Goal: Complete application form: Complete application form

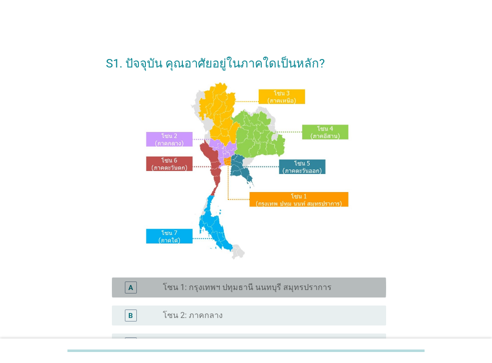
click at [276, 288] on label "โซน 1: กรุงเทพฯ ปทุมธานี นนทบุรี สมุทรปราการ" at bounding box center [247, 287] width 169 height 10
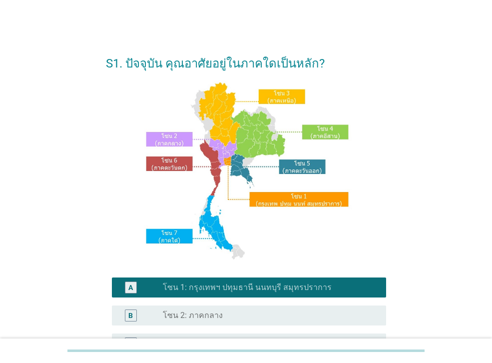
scroll to position [231, 0]
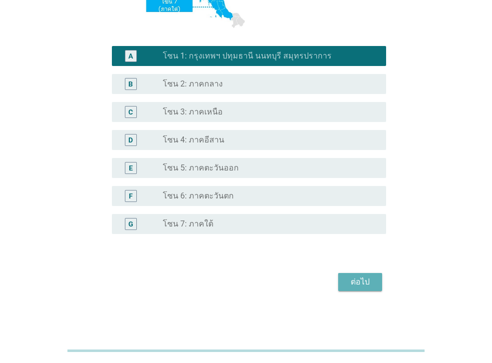
click at [369, 279] on div "ต่อไป" at bounding box center [360, 282] width 28 height 12
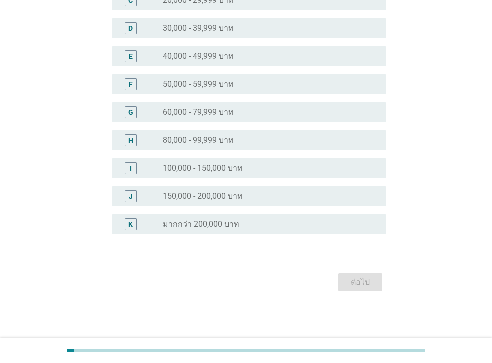
scroll to position [0, 0]
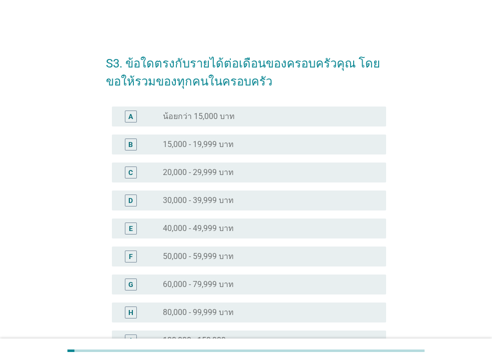
click at [240, 198] on div "radio_button_unchecked 30,000 - 39,999 บาท" at bounding box center [266, 200] width 207 height 10
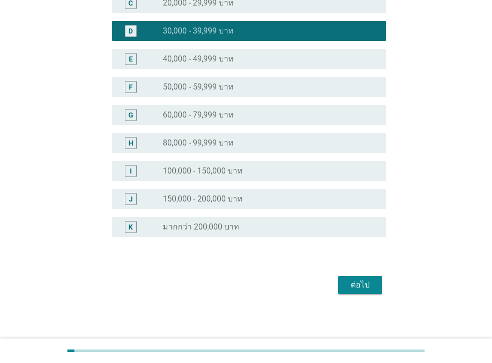
scroll to position [172, 0]
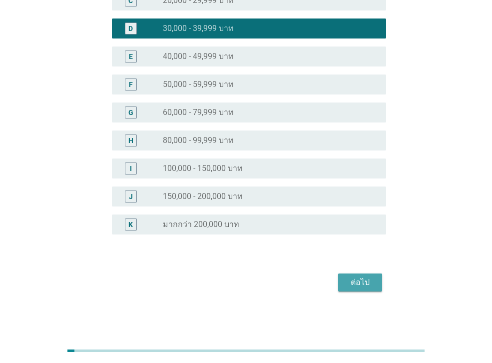
click at [355, 285] on div "ต่อไป" at bounding box center [360, 282] width 28 height 12
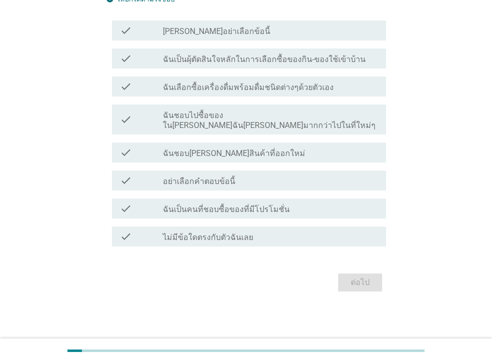
scroll to position [0, 0]
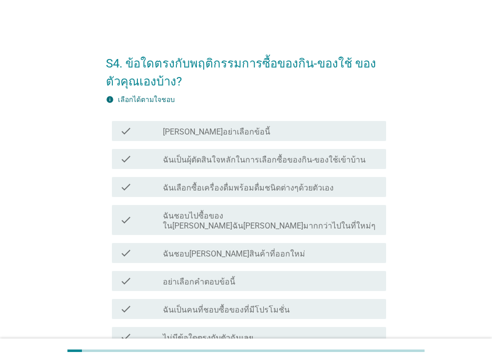
click at [315, 158] on label "ฉันเป็นผุ้ตัดสินใจหลักในการเลือกซื้อของกิน-ของใช้เข้าบ้าน" at bounding box center [264, 160] width 203 height 10
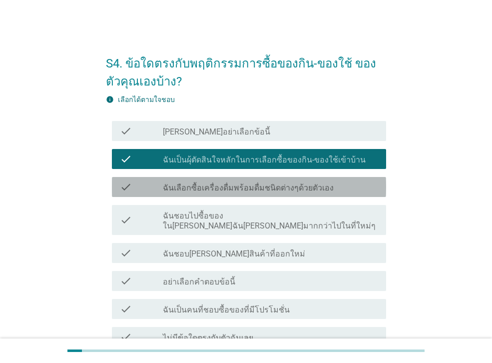
click at [310, 190] on label "ฉันเลือกซื้อเครื่องดื่มพร้อมดื่มชนิดต่างๆด้วยตัวเอง" at bounding box center [248, 188] width 171 height 10
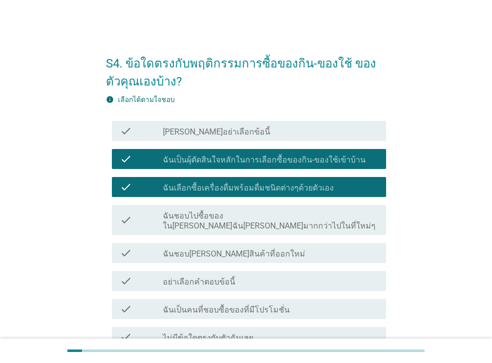
click at [278, 216] on label "ฉันชอบไปซื้อของใน[PERSON_NAME]ฉัน[PERSON_NAME]มากกว่าไปในที่ใหม่ๆ" at bounding box center [270, 221] width 215 height 20
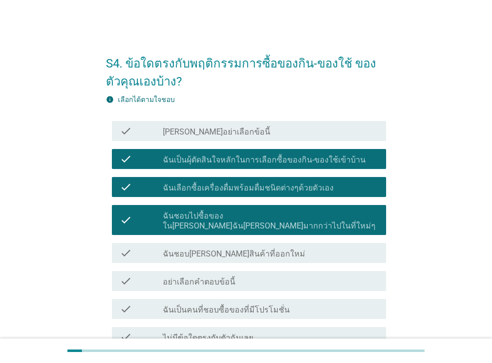
click at [236, 305] on label "ฉันเป็นคนที่ชอบซื้อของที่มีโปรโมชั่น" at bounding box center [226, 310] width 127 height 10
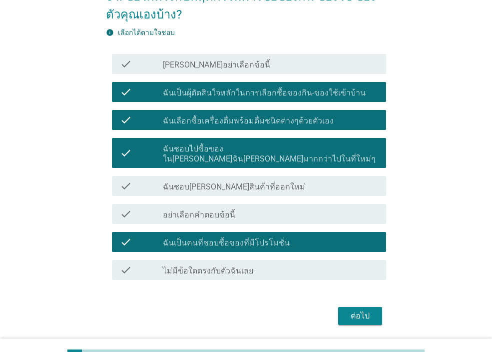
scroll to position [90, 0]
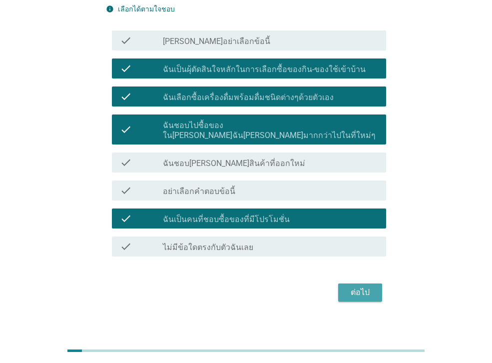
click at [358, 286] on div "ต่อไป" at bounding box center [360, 292] width 28 height 12
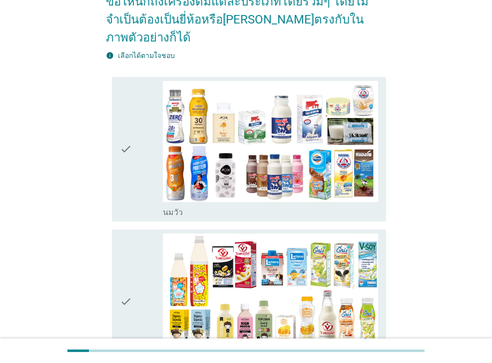
scroll to position [120, 0]
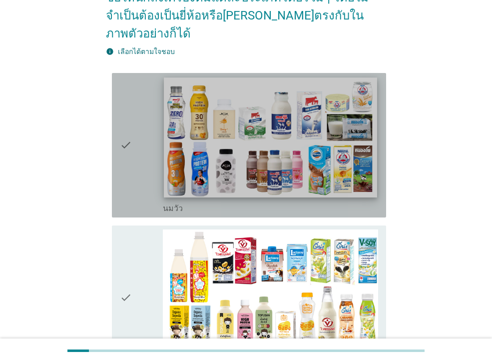
click at [351, 165] on img at bounding box center [270, 137] width 213 height 120
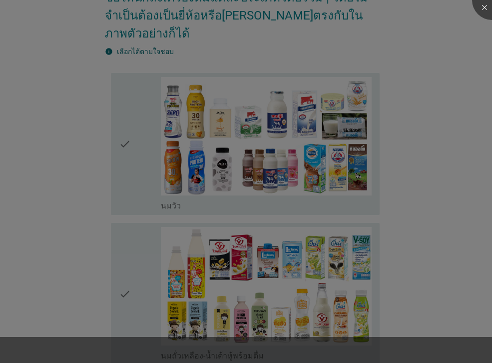
click at [339, 258] on div at bounding box center [246, 181] width 492 height 363
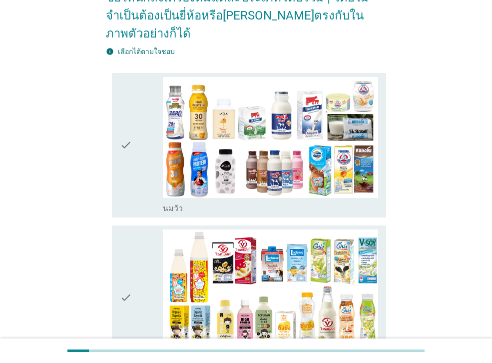
click at [131, 159] on icon "check" at bounding box center [126, 145] width 12 height 136
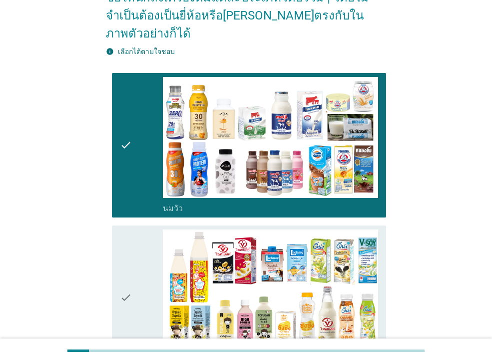
click at [133, 273] on div "check" at bounding box center [141, 297] width 43 height 136
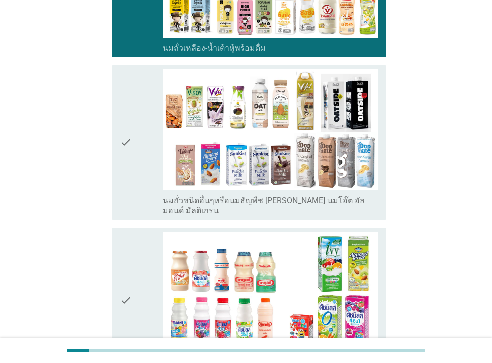
scroll to position [440, 0]
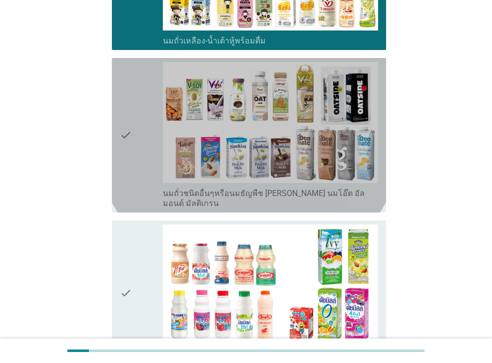
drag, startPoint x: 150, startPoint y: 159, endPoint x: 140, endPoint y: 204, distance: 46.5
click at [150, 159] on div "check" at bounding box center [141, 135] width 43 height 146
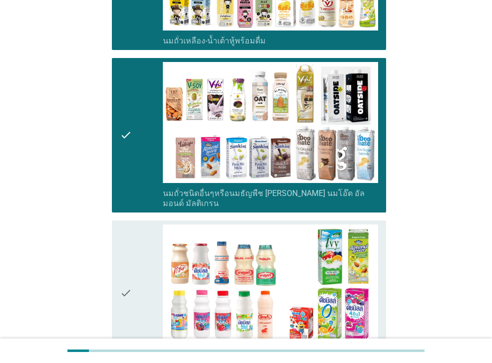
click at [135, 242] on div "check" at bounding box center [141, 292] width 43 height 136
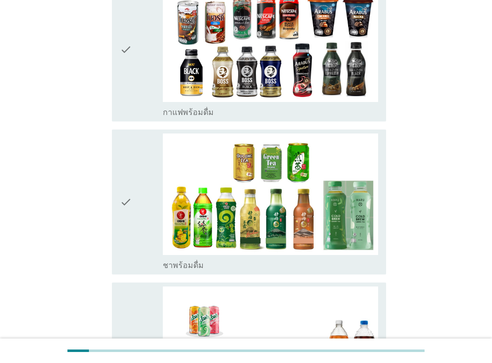
scroll to position [840, 0]
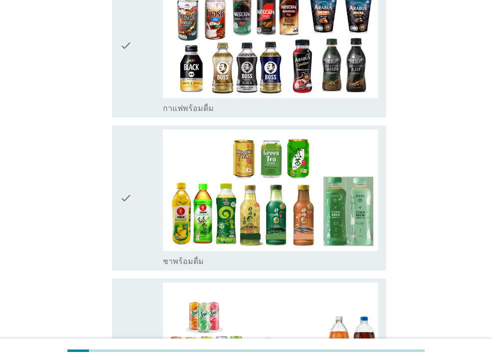
drag, startPoint x: 131, startPoint y: 75, endPoint x: 133, endPoint y: 117, distance: 42.1
click at [131, 75] on icon "check" at bounding box center [126, 45] width 12 height 136
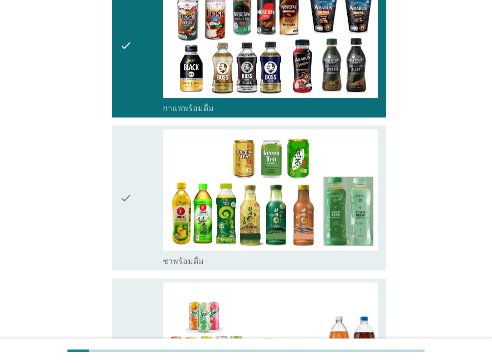
click at [136, 168] on div "check" at bounding box center [141, 197] width 43 height 136
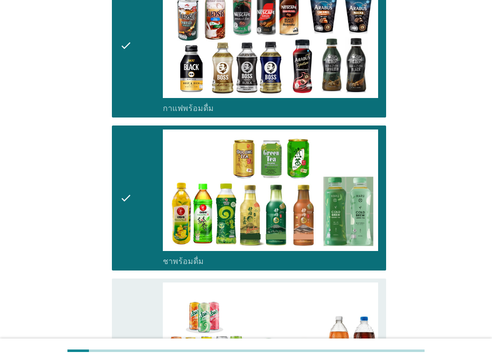
click at [139, 288] on div "check" at bounding box center [141, 350] width 43 height 136
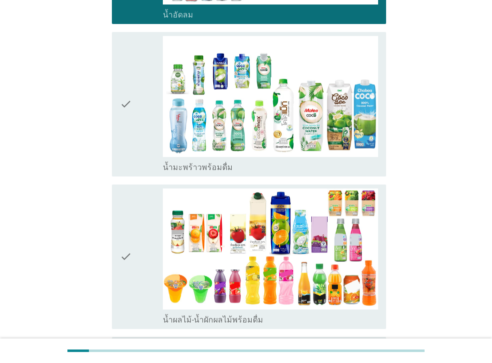
scroll to position [1260, 0]
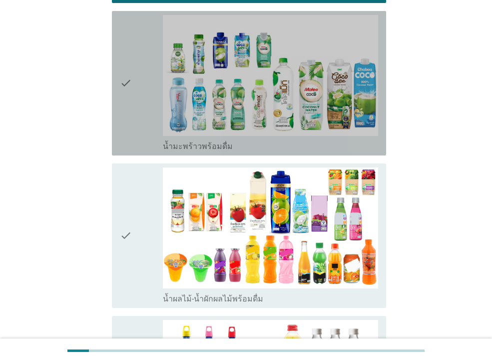
click at [130, 96] on icon "check" at bounding box center [126, 83] width 12 height 136
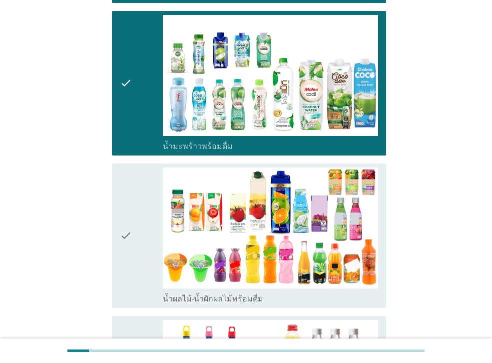
click at [131, 167] on icon "check" at bounding box center [126, 235] width 12 height 136
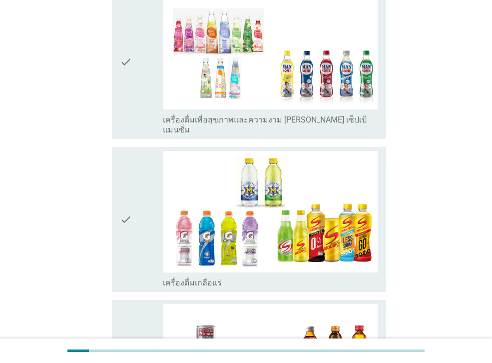
scroll to position [1760, 0]
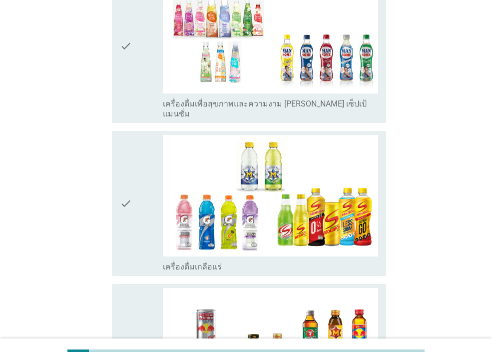
click at [126, 92] on icon "check" at bounding box center [126, 46] width 12 height 146
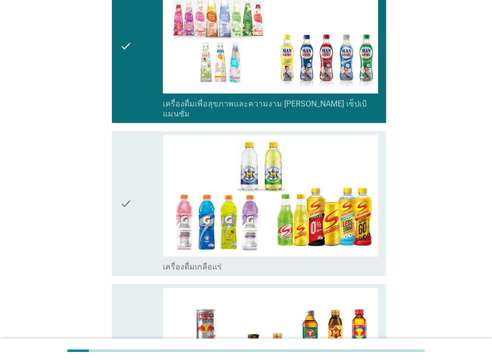
drag, startPoint x: 128, startPoint y: 162, endPoint x: 129, endPoint y: 173, distance: 11.0
click at [128, 162] on icon "check" at bounding box center [126, 203] width 12 height 136
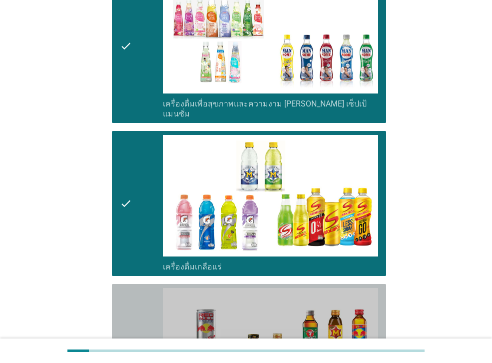
drag, startPoint x: 127, startPoint y: 270, endPoint x: 147, endPoint y: 220, distance: 53.6
click at [127, 288] on icon "check" at bounding box center [126, 356] width 12 height 136
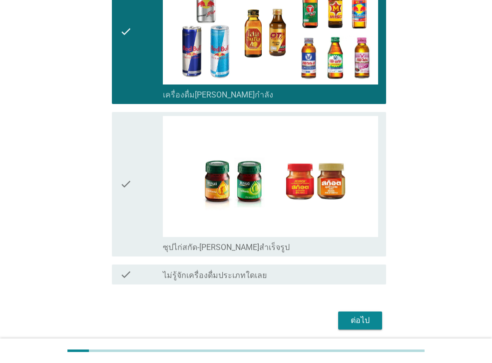
scroll to position [2102, 0]
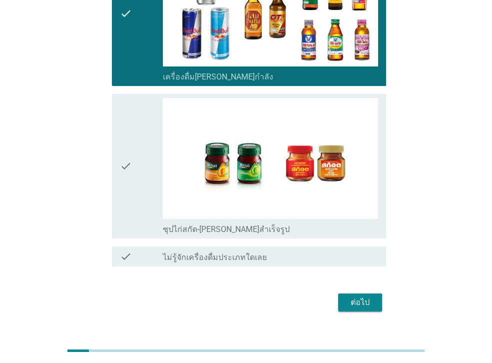
click at [130, 169] on div "check" at bounding box center [141, 166] width 43 height 136
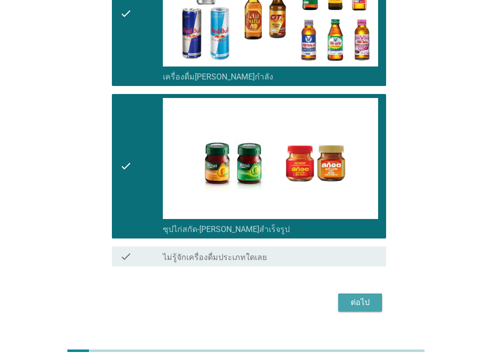
click at [361, 296] on div "ต่อไป" at bounding box center [360, 302] width 28 height 12
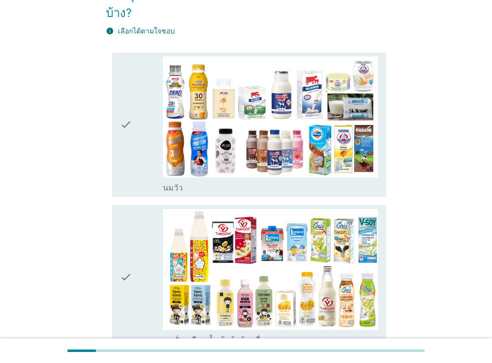
scroll to position [80, 0]
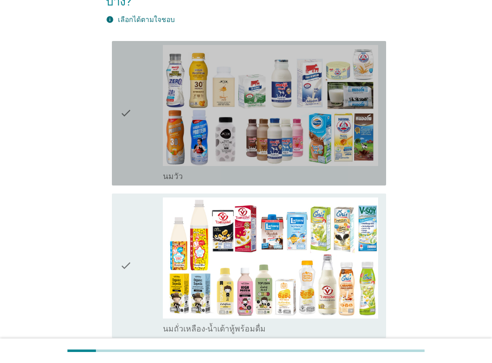
click at [139, 169] on div "check" at bounding box center [141, 113] width 43 height 136
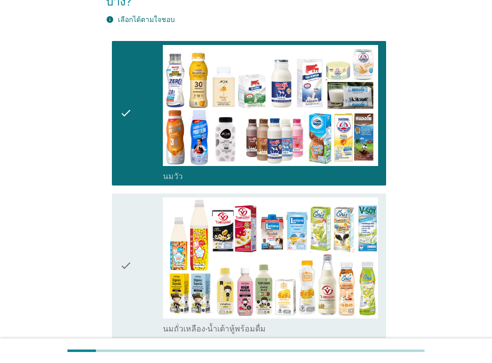
click at [136, 244] on div "check" at bounding box center [141, 265] width 43 height 136
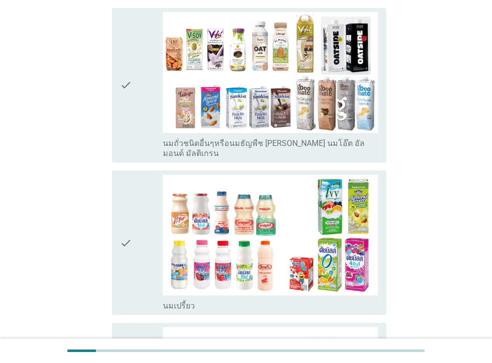
scroll to position [420, 0]
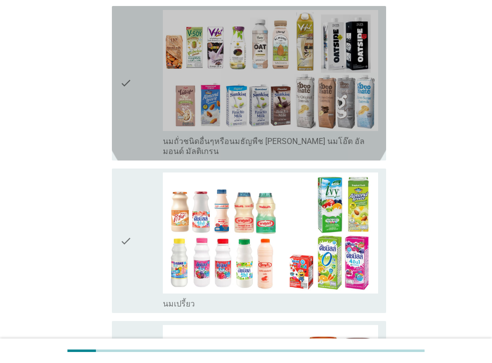
click at [131, 113] on icon "check" at bounding box center [126, 83] width 12 height 146
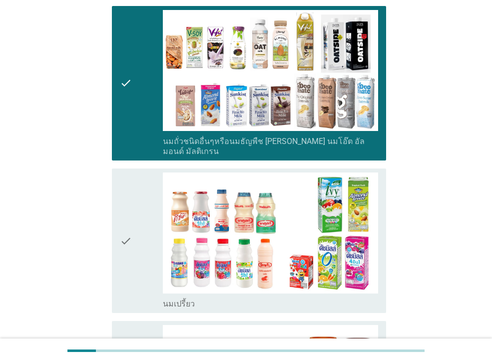
click at [123, 209] on icon "check" at bounding box center [126, 240] width 12 height 136
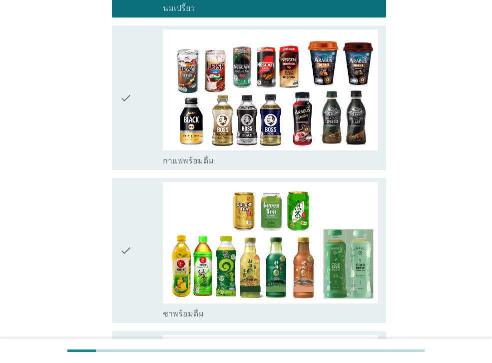
scroll to position [720, 0]
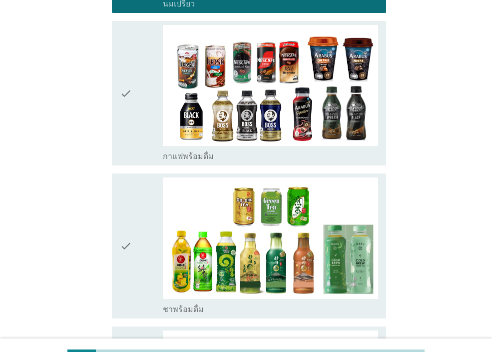
click at [131, 140] on icon "check" at bounding box center [126, 93] width 12 height 136
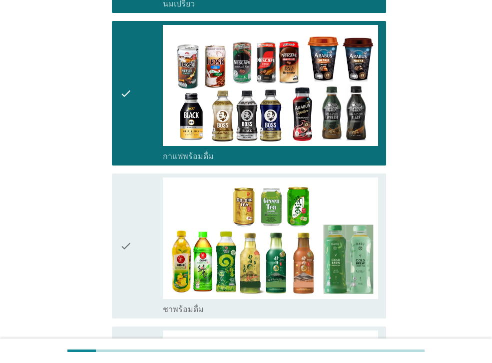
click at [132, 193] on div "check" at bounding box center [141, 245] width 43 height 136
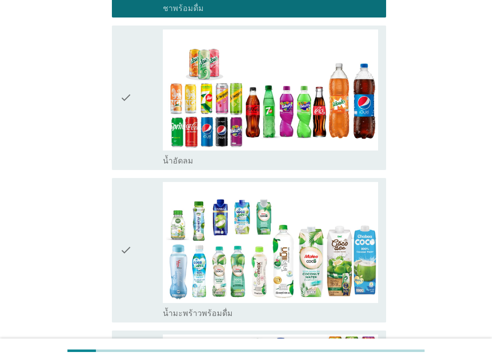
scroll to position [1040, 0]
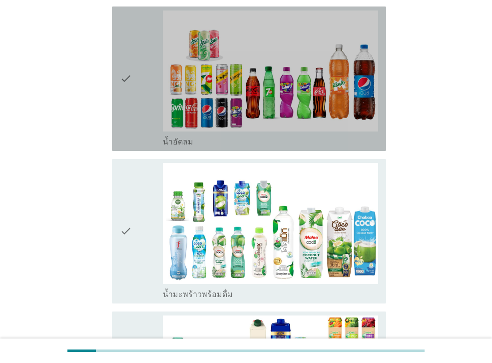
click at [133, 117] on div "check" at bounding box center [141, 78] width 43 height 136
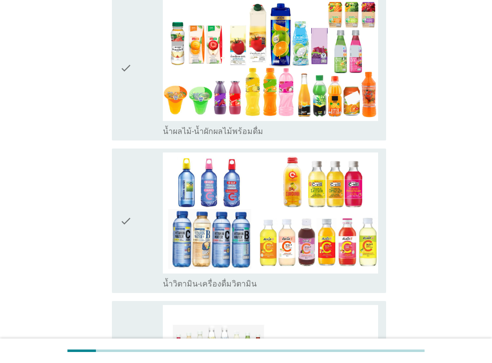
scroll to position [1360, 0]
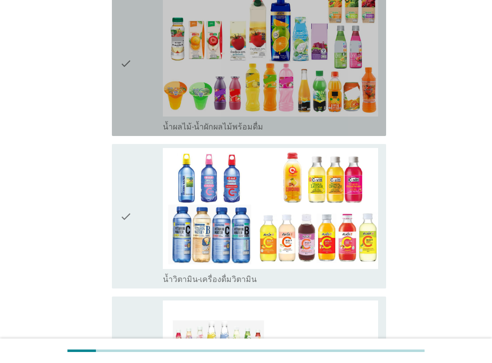
click at [146, 93] on div "check" at bounding box center [141, 64] width 43 height 136
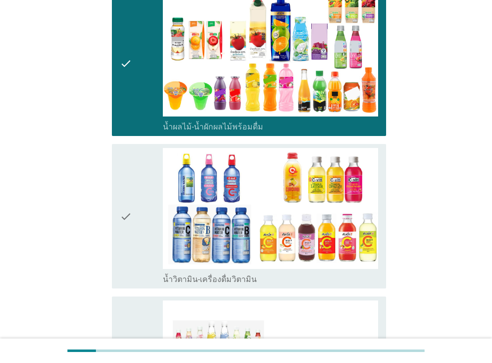
drag, startPoint x: 135, startPoint y: 178, endPoint x: 136, endPoint y: 172, distance: 6.2
click at [135, 178] on div "check" at bounding box center [141, 216] width 43 height 136
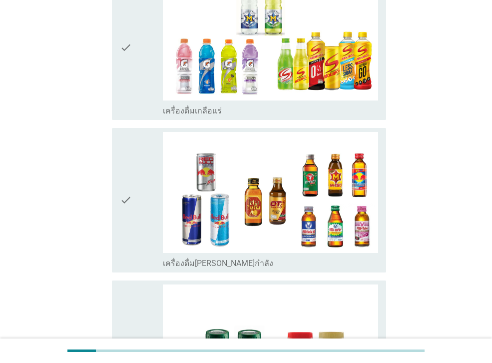
scroll to position [1860, 0]
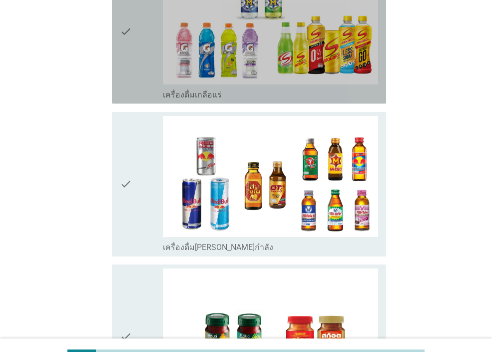
click at [133, 46] on div "check" at bounding box center [141, 31] width 43 height 136
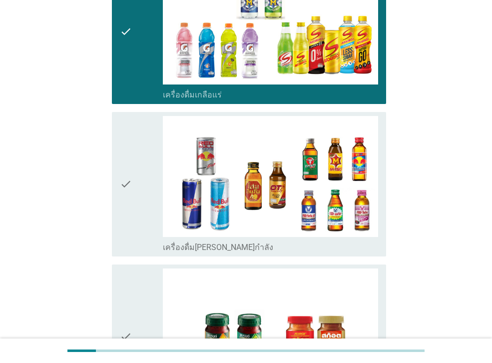
click at [148, 318] on div "check" at bounding box center [141, 336] width 43 height 136
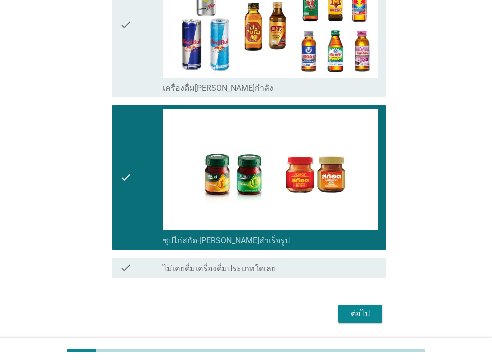
scroll to position [2030, 0]
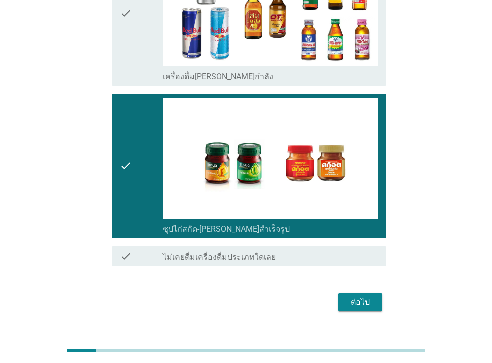
click at [356, 296] on div "ต่อไป" at bounding box center [360, 302] width 28 height 12
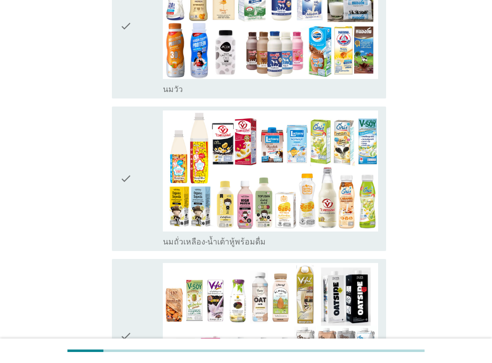
scroll to position [180, 0]
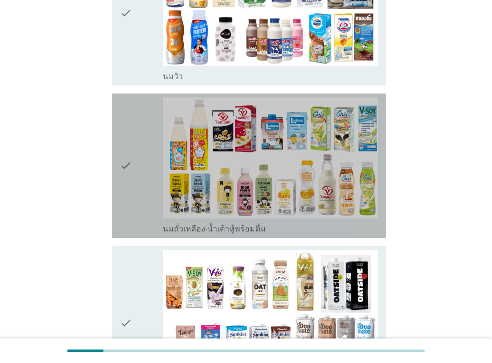
drag, startPoint x: 143, startPoint y: 211, endPoint x: 140, endPoint y: 262, distance: 50.6
click at [143, 211] on div "check" at bounding box center [141, 165] width 43 height 136
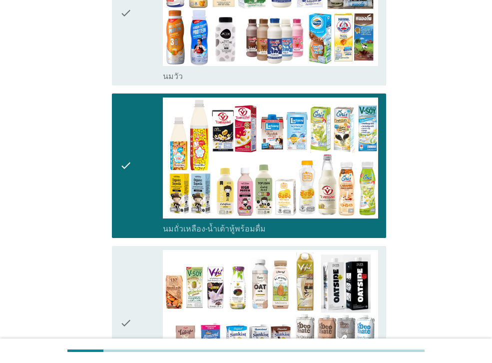
click at [138, 268] on div "check" at bounding box center [141, 323] width 43 height 146
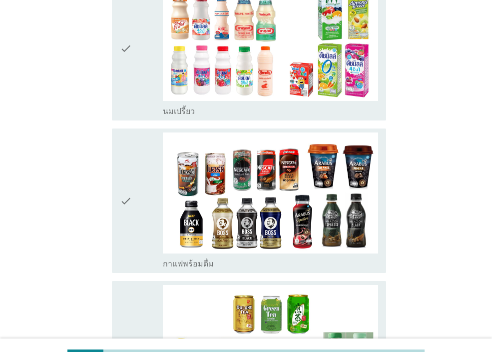
scroll to position [620, 0]
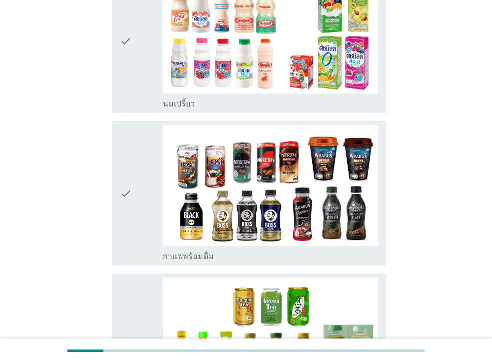
click at [135, 77] on div "check" at bounding box center [141, 41] width 43 height 136
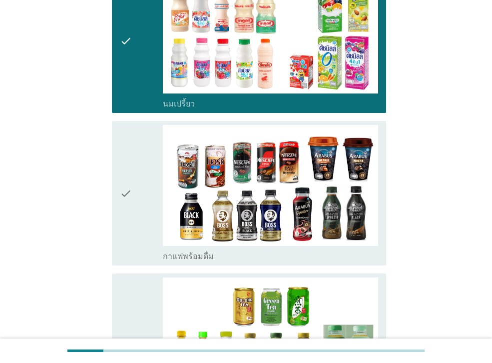
click at [134, 277] on div "check" at bounding box center [141, 345] width 43 height 136
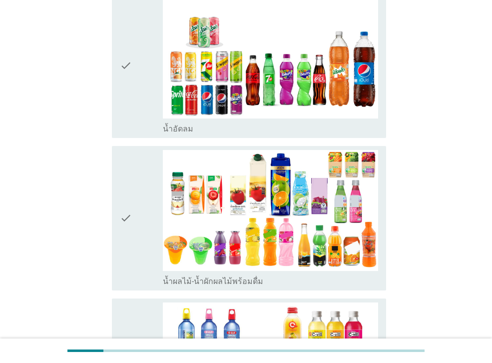
scroll to position [1060, 0]
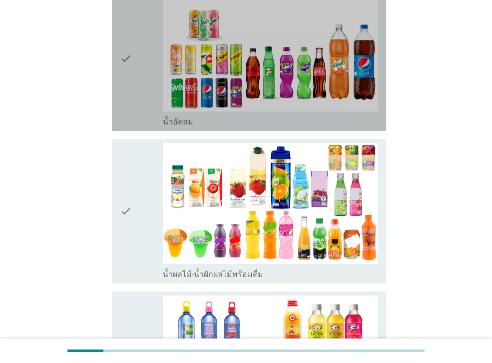
drag, startPoint x: 128, startPoint y: 98, endPoint x: 128, endPoint y: 108, distance: 10.0
click at [128, 98] on icon "check" at bounding box center [126, 59] width 12 height 136
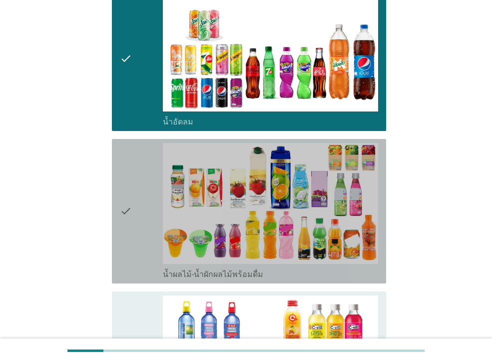
click at [127, 183] on icon "check" at bounding box center [126, 211] width 12 height 136
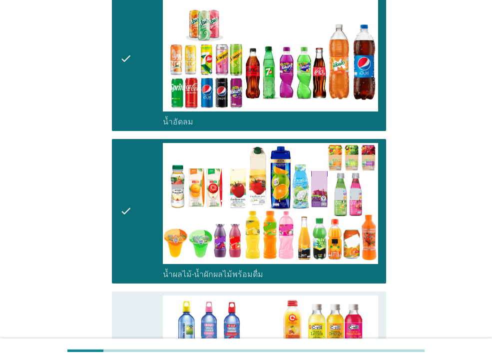
click at [135, 295] on div "check" at bounding box center [141, 363] width 43 height 136
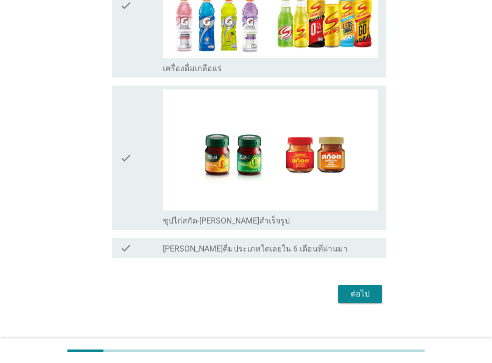
scroll to position [1573, 0]
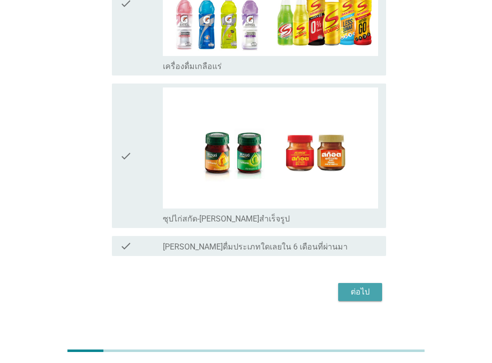
click at [342, 283] on button "ต่อไป" at bounding box center [360, 292] width 44 height 18
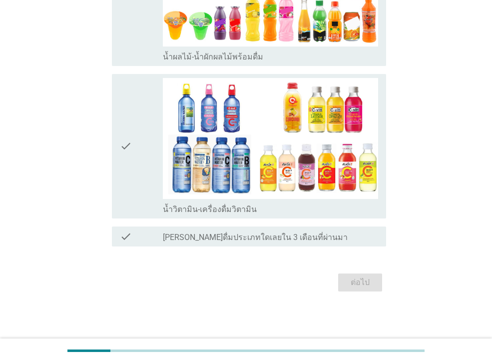
scroll to position [0, 0]
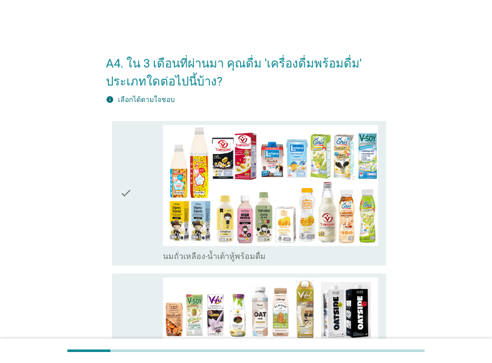
click at [141, 218] on div "check" at bounding box center [141, 193] width 43 height 136
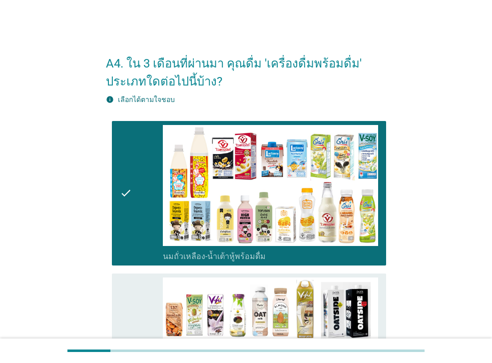
click at [143, 271] on div "check check_box นมถั่วชนิดอื่นๆหรือนมธัญพืช [PERSON_NAME] นมโอ๊ต อัลมอนด์ มัลติ…" at bounding box center [246, 350] width 280 height 162
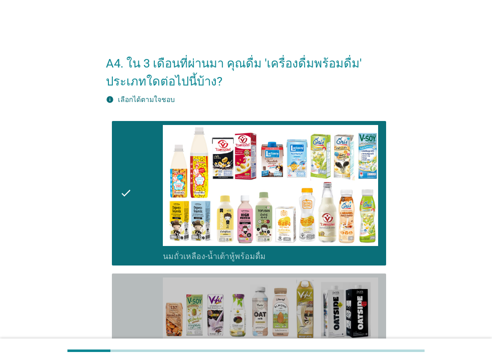
drag, startPoint x: 132, startPoint y: 291, endPoint x: 135, endPoint y: 283, distance: 8.4
click at [132, 291] on div "check" at bounding box center [141, 350] width 43 height 146
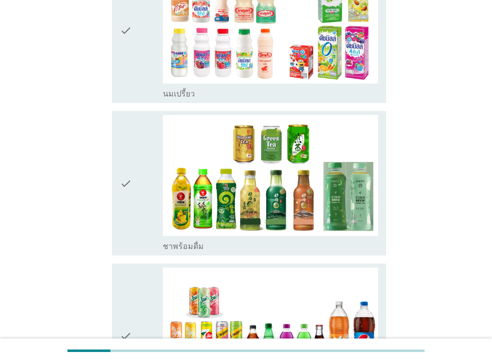
scroll to position [480, 0]
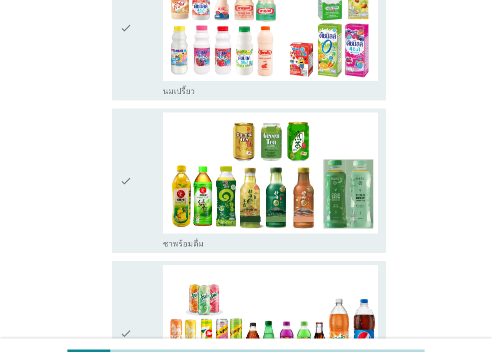
click at [135, 51] on div "check" at bounding box center [141, 28] width 43 height 136
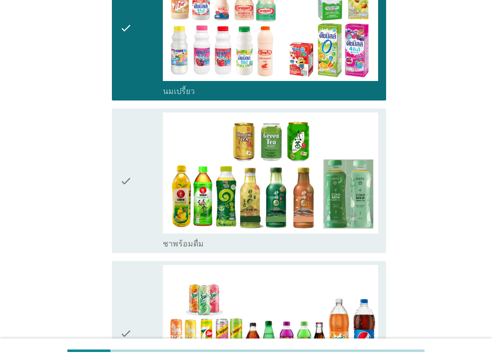
click at [132, 137] on div "check" at bounding box center [141, 180] width 43 height 136
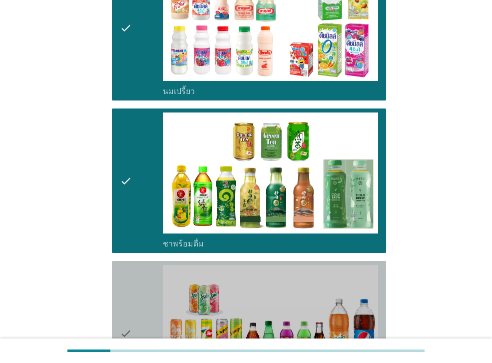
click at [128, 265] on icon "check" at bounding box center [126, 333] width 12 height 136
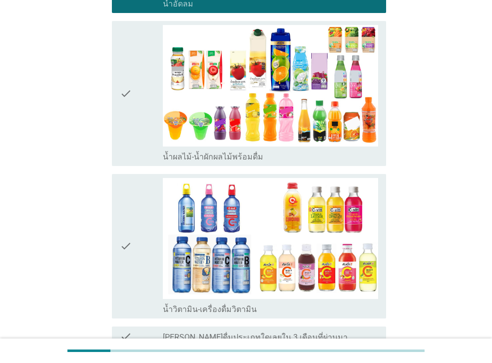
scroll to position [900, 0]
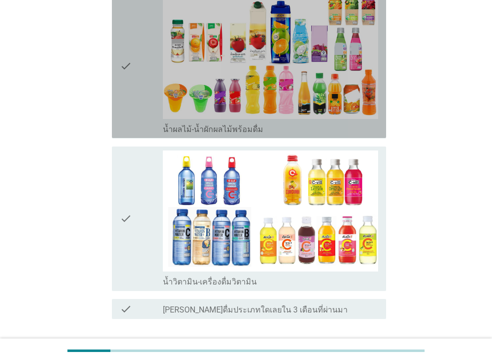
click at [142, 82] on div "check" at bounding box center [141, 66] width 43 height 136
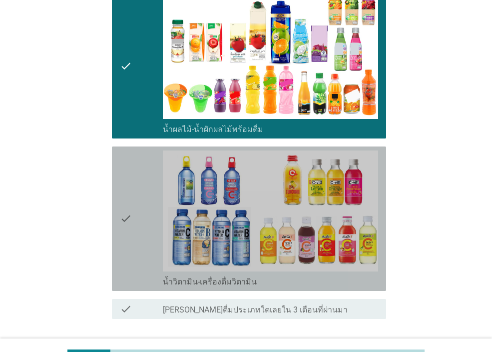
click at [129, 191] on icon "check" at bounding box center [126, 218] width 12 height 136
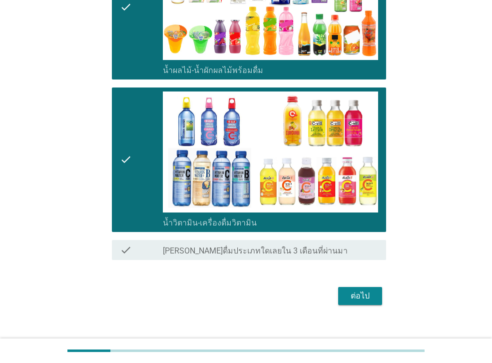
scroll to position [962, 0]
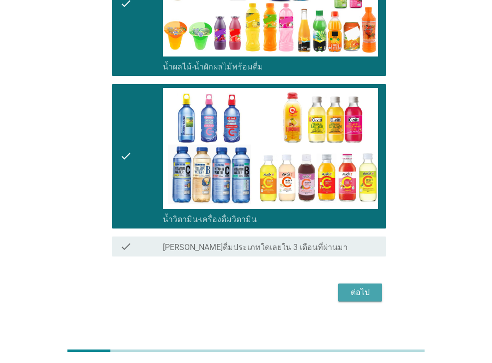
click at [353, 286] on div "ต่อไป" at bounding box center [360, 292] width 28 height 12
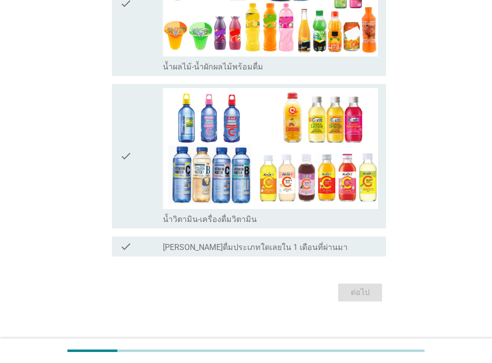
scroll to position [0, 0]
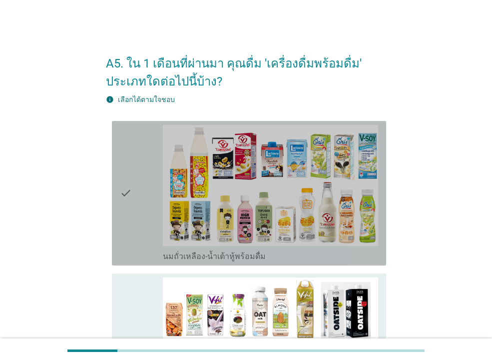
click at [130, 224] on icon "check" at bounding box center [126, 193] width 12 height 136
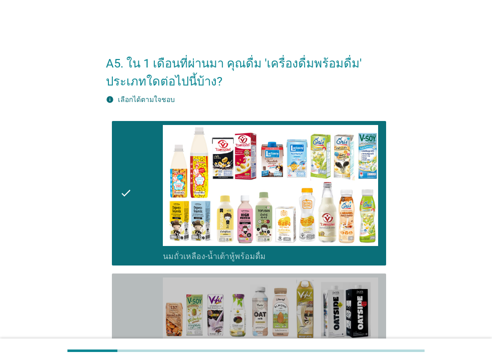
drag, startPoint x: 126, startPoint y: 279, endPoint x: 118, endPoint y: 267, distance: 14.6
click at [126, 278] on icon "check" at bounding box center [126, 350] width 12 height 146
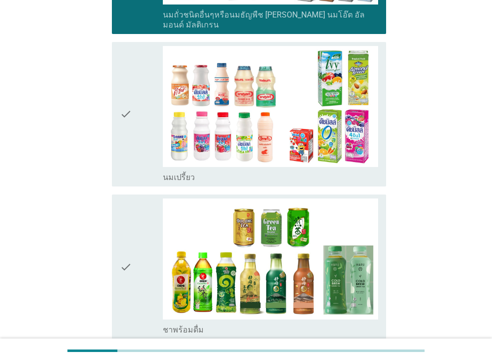
scroll to position [410, 0]
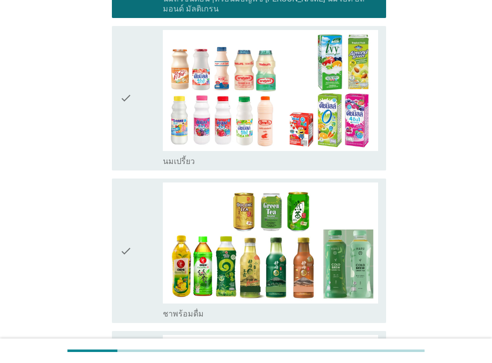
click at [135, 269] on div "check" at bounding box center [141, 250] width 43 height 136
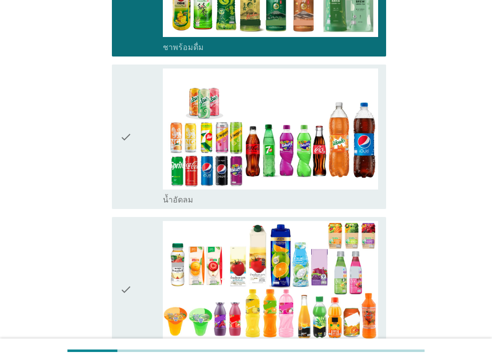
scroll to position [735, 0]
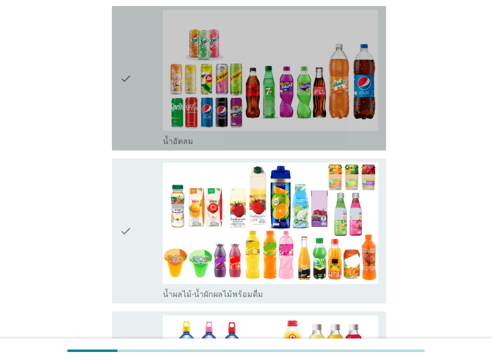
click at [134, 133] on div "check" at bounding box center [141, 78] width 43 height 136
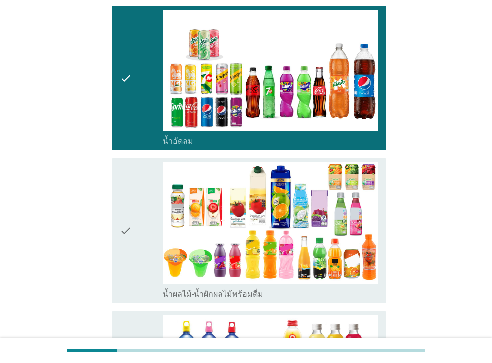
click at [138, 215] on div "check" at bounding box center [141, 230] width 43 height 136
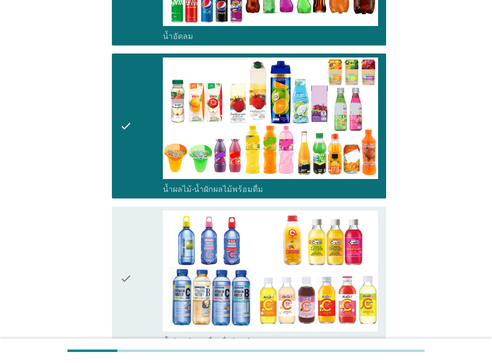
scroll to position [962, 0]
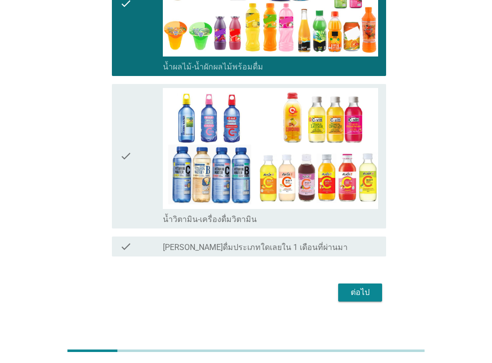
click at [131, 174] on icon "check" at bounding box center [126, 156] width 12 height 136
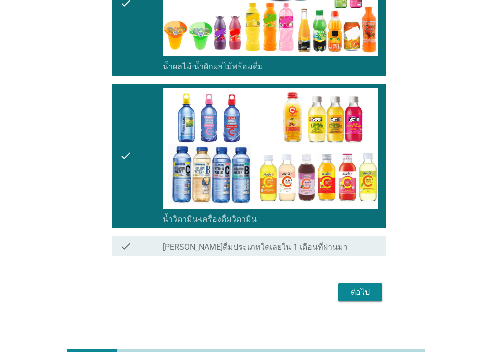
click at [355, 286] on div "ต่อไป" at bounding box center [360, 292] width 28 height 12
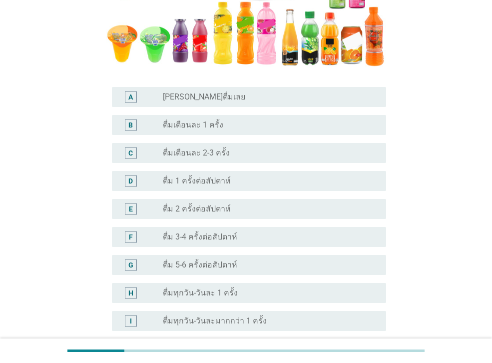
scroll to position [244, 0]
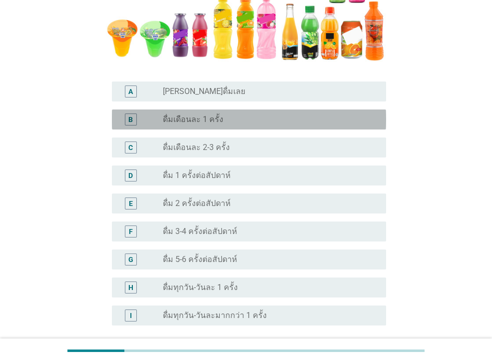
click at [203, 124] on div "radio_button_unchecked ดื่มเดือนละ 1 ครั้ง" at bounding box center [270, 119] width 215 height 12
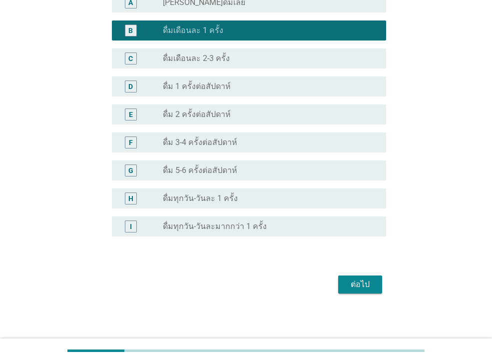
scroll to position [335, 0]
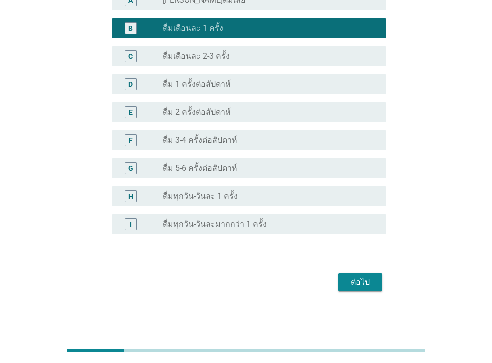
click at [359, 281] on div "ต่อไป" at bounding box center [360, 282] width 28 height 12
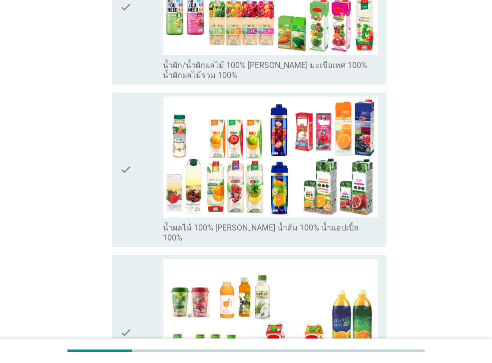
scroll to position [411, 0]
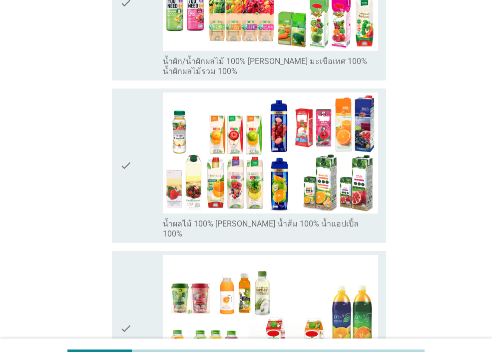
click at [138, 167] on div "check" at bounding box center [141, 165] width 43 height 146
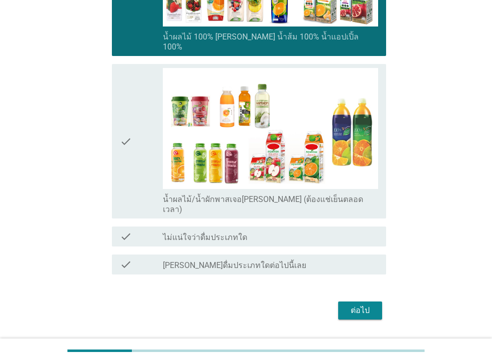
scroll to position [607, 0]
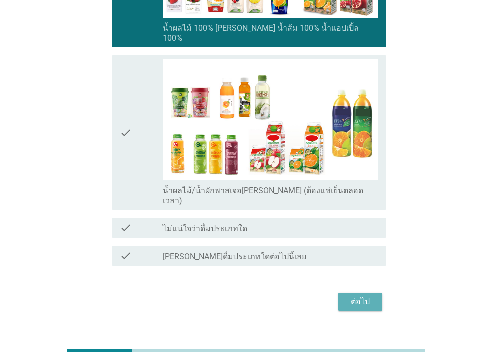
click at [357, 296] on div "ต่อไป" at bounding box center [360, 302] width 28 height 12
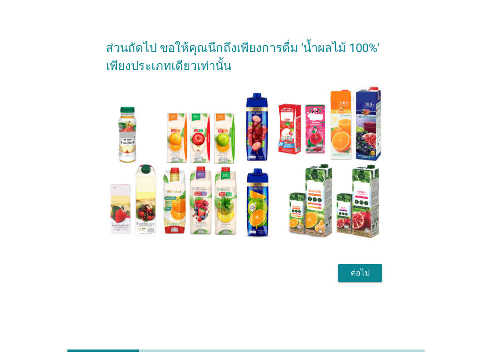
scroll to position [0, 0]
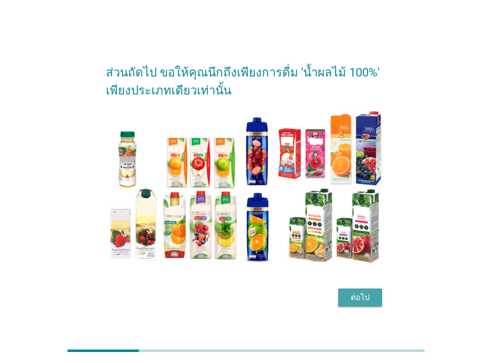
click at [362, 299] on div "ต่อไป" at bounding box center [360, 297] width 28 height 12
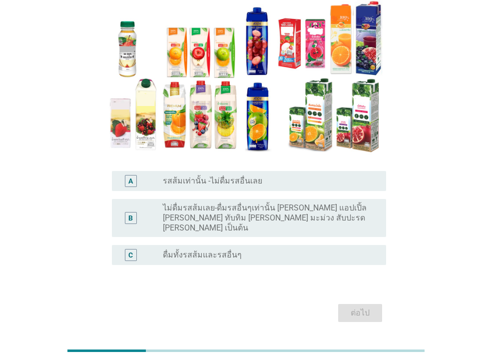
scroll to position [104, 0]
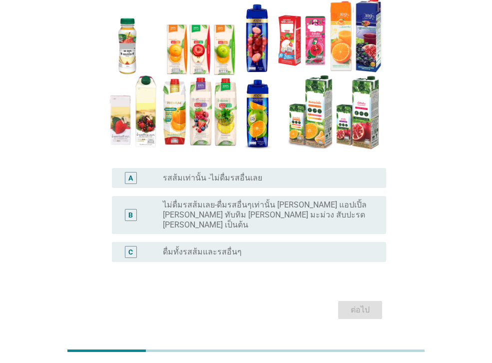
click at [231, 247] on label "ดื่มทั้งรสส้มและรสอื่นๆ" at bounding box center [202, 252] width 79 height 10
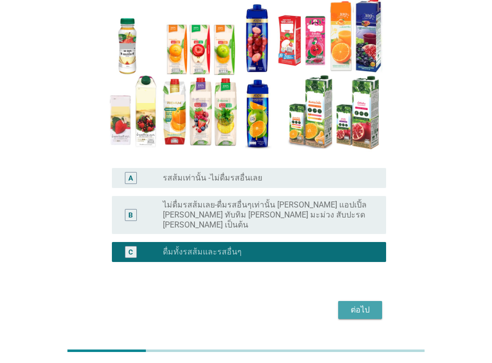
click at [358, 304] on div "ต่อไป" at bounding box center [360, 310] width 28 height 12
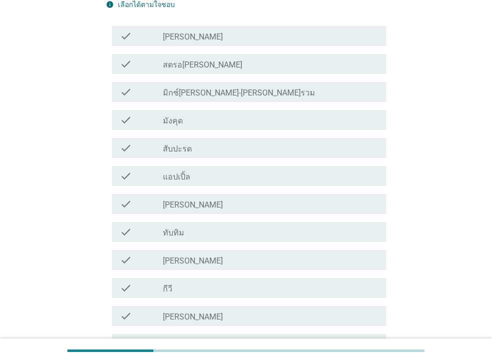
scroll to position [262, 0]
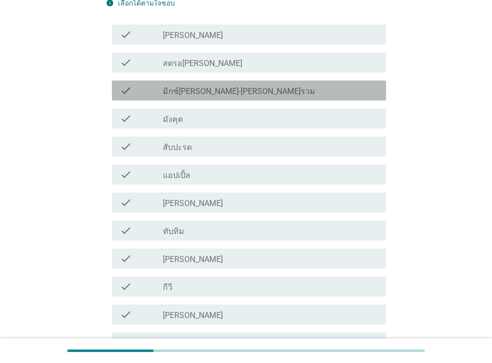
click at [233, 89] on div "check_box_outline_blank มิกซ์[PERSON_NAME]-[PERSON_NAME]รวม" at bounding box center [270, 90] width 215 height 12
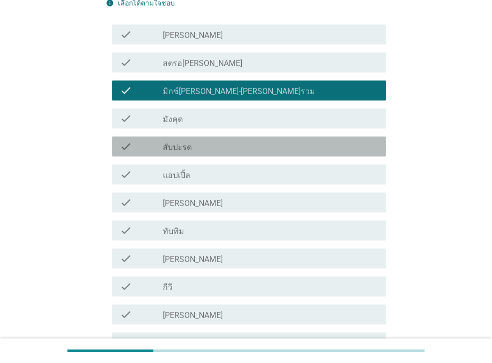
click at [215, 146] on div "check_box_outline_blank สับปะรด" at bounding box center [270, 146] width 215 height 12
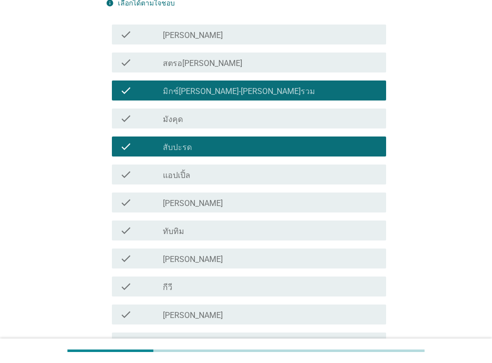
click at [168, 317] on label "[PERSON_NAME]" at bounding box center [193, 315] width 60 height 10
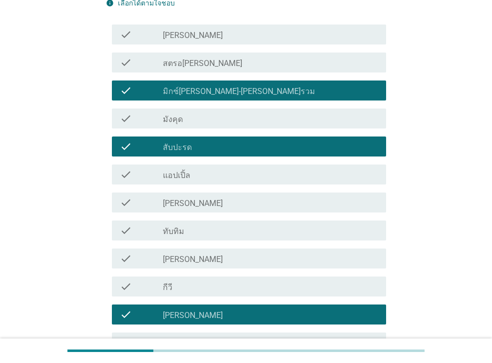
scroll to position [356, 0]
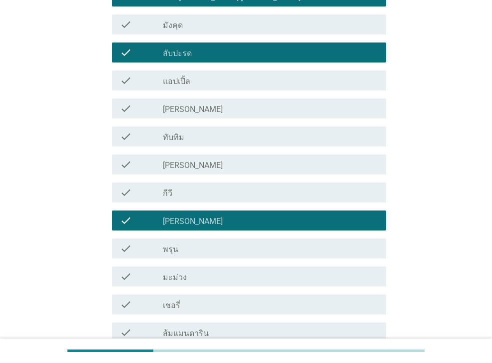
click at [350, 161] on div "check_box_outline_blank [PERSON_NAME]" at bounding box center [270, 164] width 215 height 12
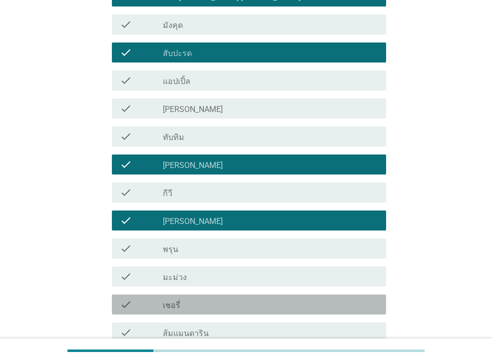
click at [248, 302] on div "check_box_outline_blank เชอรี่" at bounding box center [270, 304] width 215 height 12
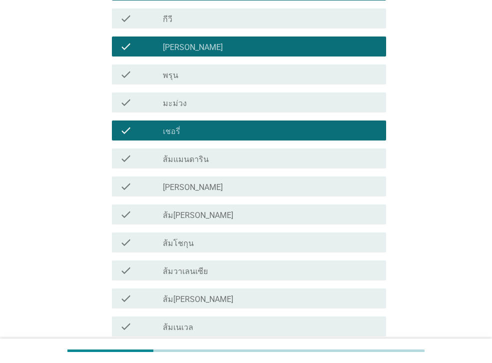
scroll to position [540, 0]
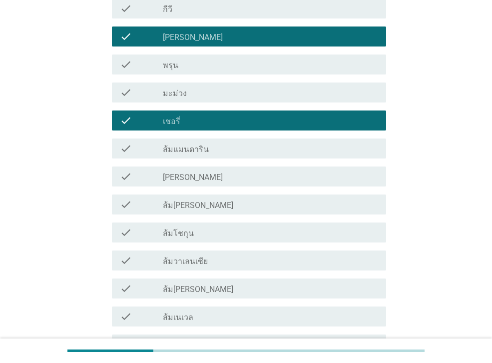
click at [244, 148] on div "check_box_outline_blank ส้มแมนดาริน" at bounding box center [270, 148] width 215 height 12
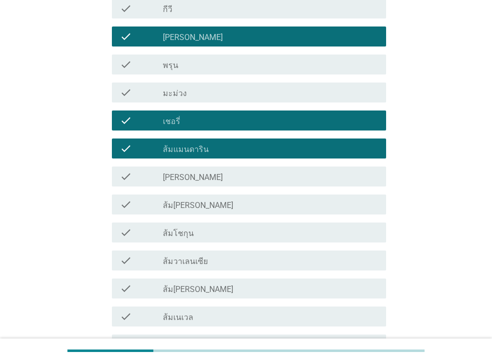
click at [224, 205] on div "check_box_outline_blank ส้ม[PERSON_NAME]" at bounding box center [270, 204] width 215 height 12
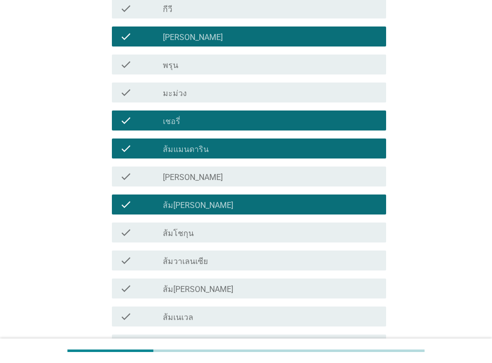
click at [210, 235] on div "check_box_outline_blank ส้มโชกุน" at bounding box center [270, 232] width 215 height 12
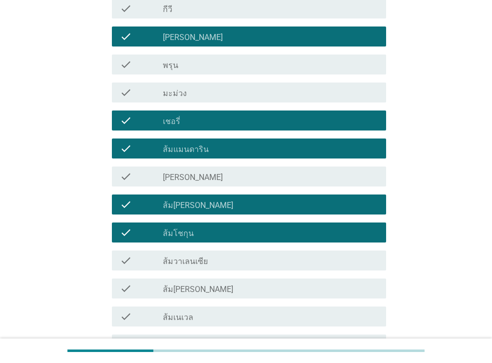
drag, startPoint x: 198, startPoint y: 289, endPoint x: 198, endPoint y: 299, distance: 9.5
click at [197, 289] on div "check_box_outline_blank ส้ม[PERSON_NAME]" at bounding box center [270, 288] width 215 height 12
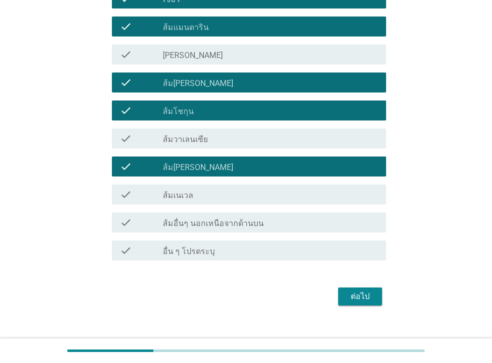
scroll to position [664, 0]
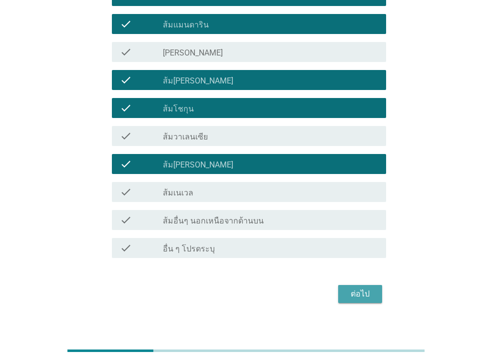
click at [360, 289] on div "ต่อไป" at bounding box center [360, 294] width 28 height 12
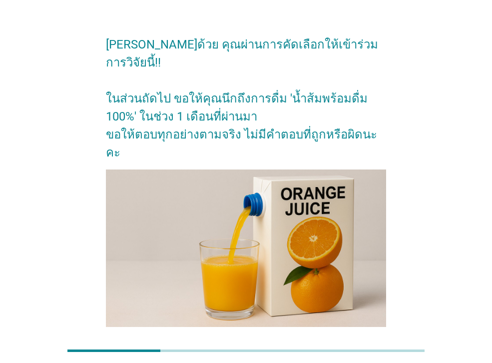
scroll to position [59, 0]
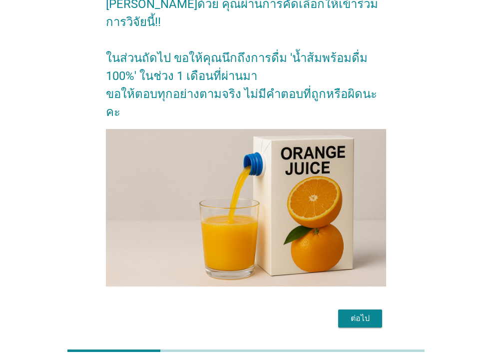
click at [363, 312] on div "ต่อไป" at bounding box center [360, 318] width 28 height 12
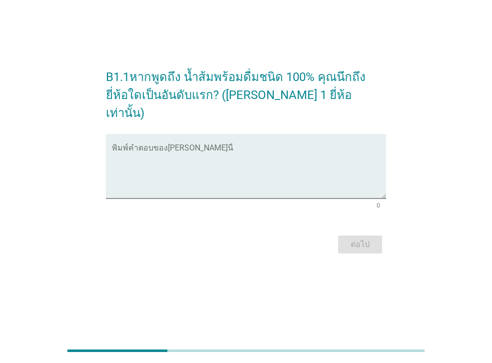
scroll to position [0, 0]
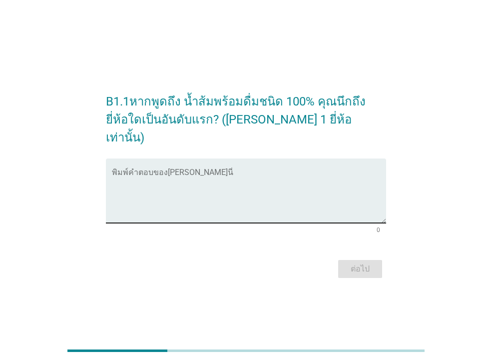
click at [195, 204] on textarea "พิมพ์คำตอบของคุณ ที่นี่" at bounding box center [249, 196] width 274 height 52
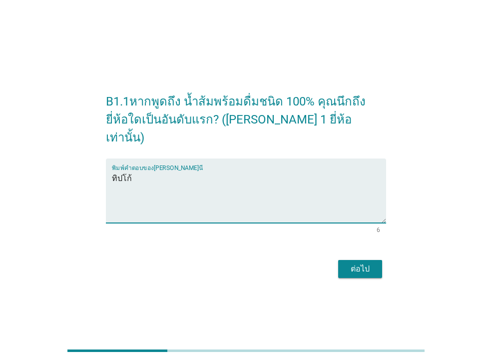
type textarea "ทิปโก้"
drag, startPoint x: 368, startPoint y: 261, endPoint x: 372, endPoint y: 257, distance: 5.7
click at [368, 263] on div "ต่อไป" at bounding box center [360, 269] width 28 height 12
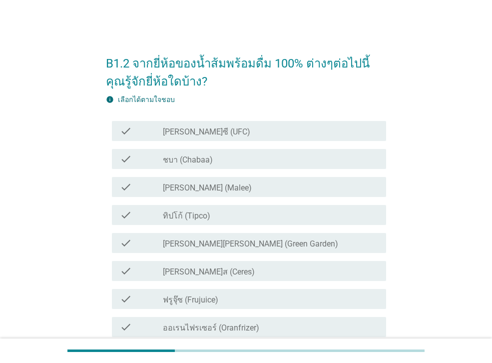
click at [247, 158] on div "check_box_outline_blank ชบา (Chabaa)" at bounding box center [270, 159] width 215 height 12
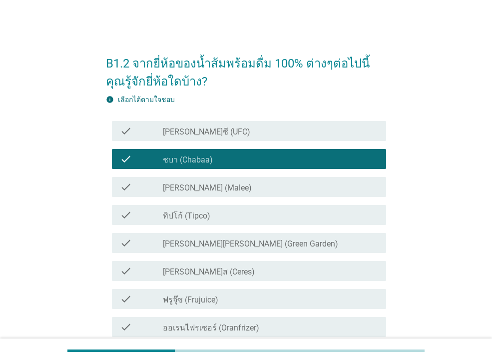
click at [260, 127] on div "check_box_outline_blank [PERSON_NAME]ซี (UFC)" at bounding box center [270, 131] width 215 height 12
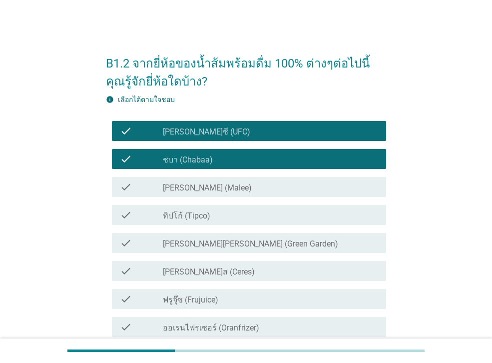
click at [246, 184] on div "check_box_outline_blank [PERSON_NAME] (Malee)" at bounding box center [270, 187] width 215 height 12
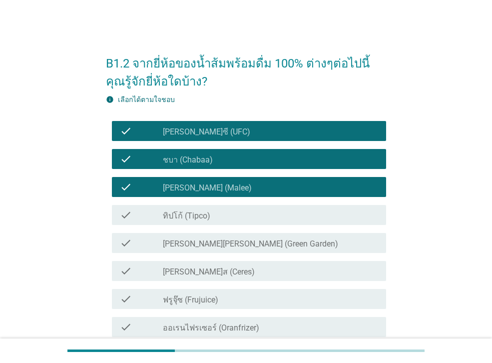
click at [226, 211] on div "check_box_outline_blank ทิปโก้ (Tipco)" at bounding box center [270, 215] width 215 height 12
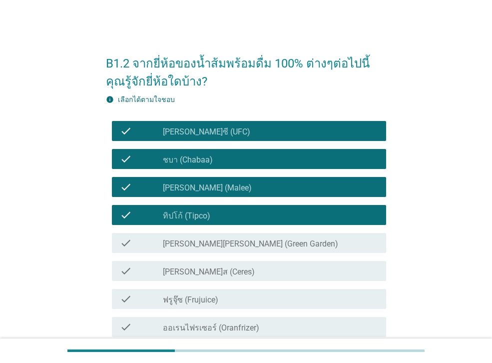
click at [221, 300] on div "check_box_outline_blank ฟรูจุ๊ซ (Frujuice)" at bounding box center [270, 299] width 215 height 12
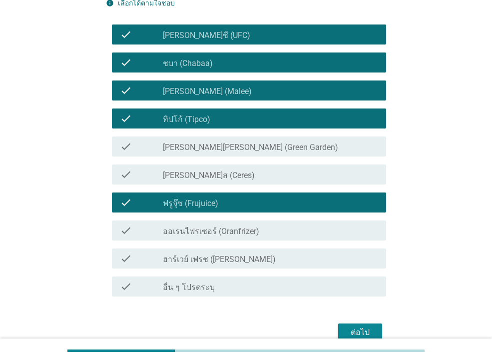
scroll to position [97, 0]
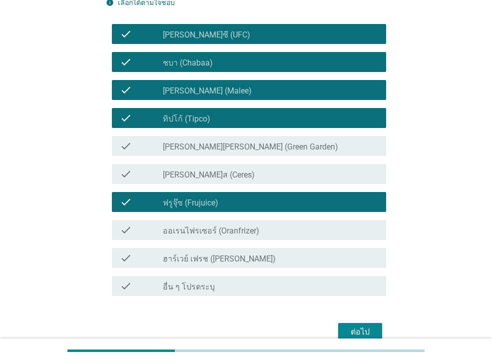
click at [367, 330] on div "ต่อไป" at bounding box center [360, 332] width 28 height 12
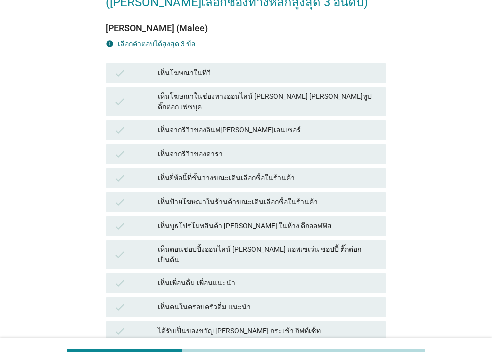
scroll to position [0, 0]
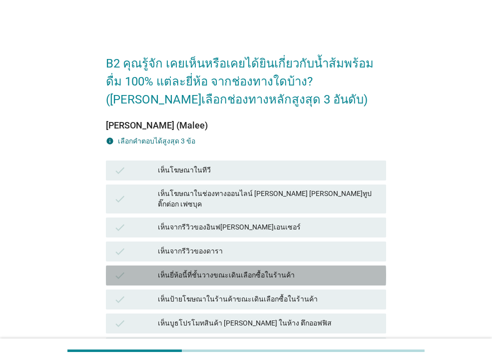
click at [258, 269] on div "เห็นยี่ห้อนี้ที่ชั้นวางขณะเดินเลือกซื้อในร้านค้า" at bounding box center [268, 275] width 220 height 12
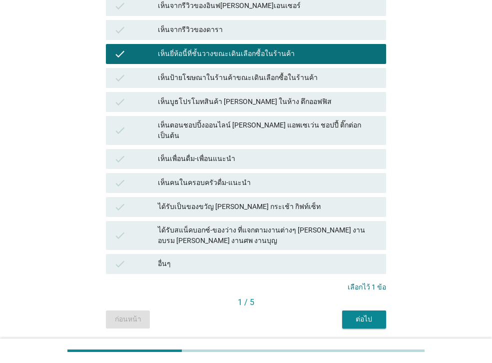
scroll to position [226, 0]
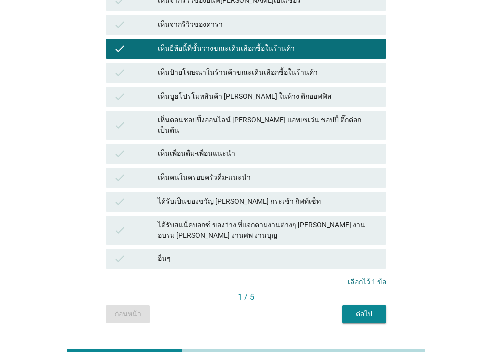
click at [357, 309] on div "ต่อไป" at bounding box center [364, 314] width 28 height 10
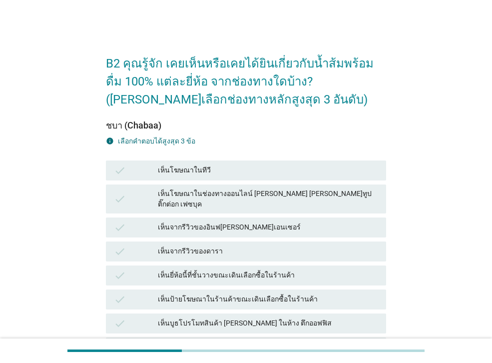
click at [327, 269] on div "เห็นยี่ห้อนี้ที่ชั้นวางขณะเดินเลือกซื้อในร้านค้า" at bounding box center [268, 275] width 220 height 12
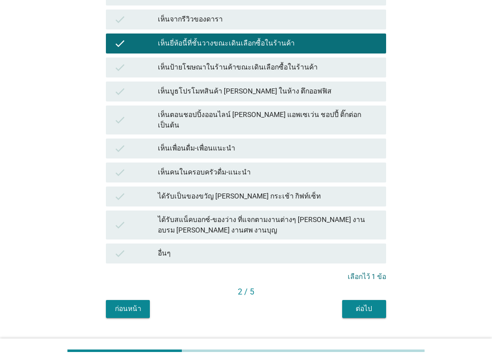
scroll to position [237, 0]
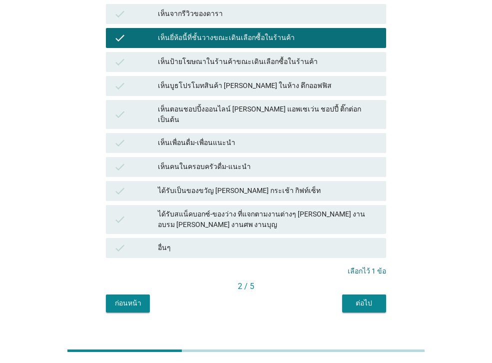
click at [372, 298] on div "ต่อไป" at bounding box center [364, 303] width 28 height 10
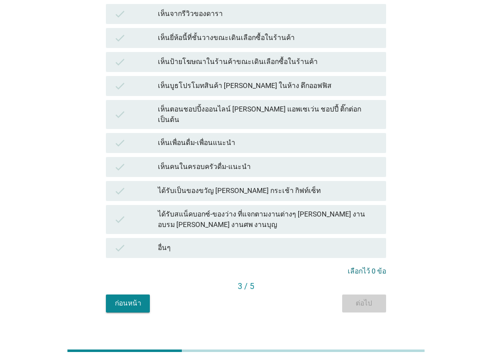
scroll to position [0, 0]
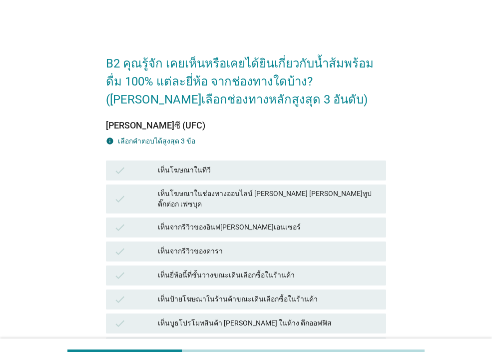
click at [276, 269] on div "เห็นยี่ห้อนี้ที่ชั้นวางขณะเดินเลือกซื้อในร้านค้า" at bounding box center [268, 275] width 220 height 12
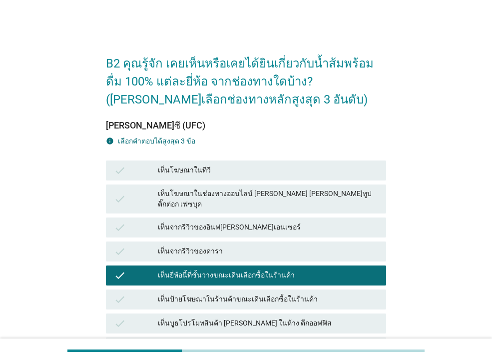
scroll to position [237, 0]
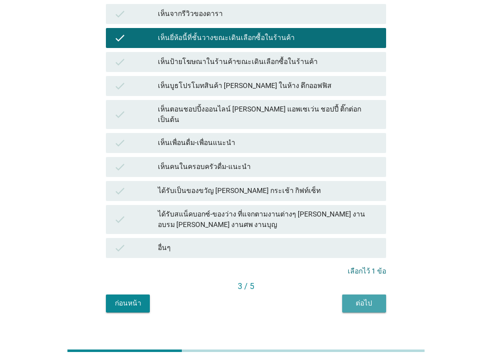
click at [378, 294] on button "ต่อไป" at bounding box center [364, 303] width 44 height 18
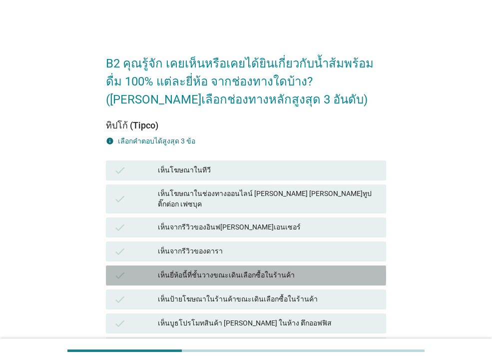
click at [272, 269] on div "เห็นยี่ห้อนี้ที่ชั้นวางขณะเดินเลือกซื้อในร้านค้า" at bounding box center [268, 275] width 220 height 12
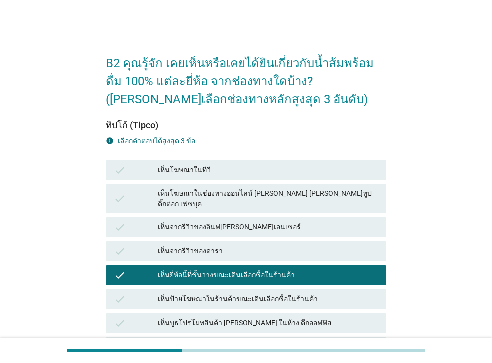
scroll to position [237, 0]
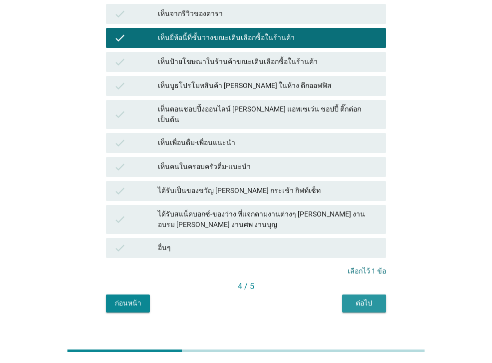
click at [370, 298] on div "ต่อไป" at bounding box center [364, 303] width 28 height 10
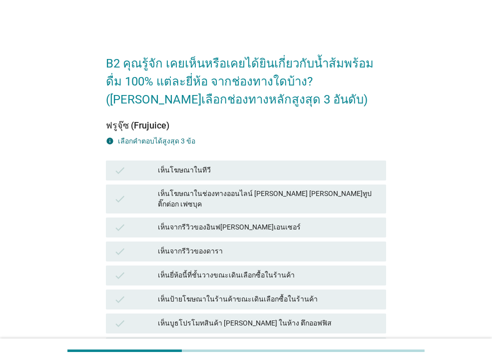
click at [256, 269] on div "เห็นยี่ห้อนี้ที่ชั้นวางขณะเดินเลือกซื้อในร้านค้า" at bounding box center [268, 275] width 220 height 12
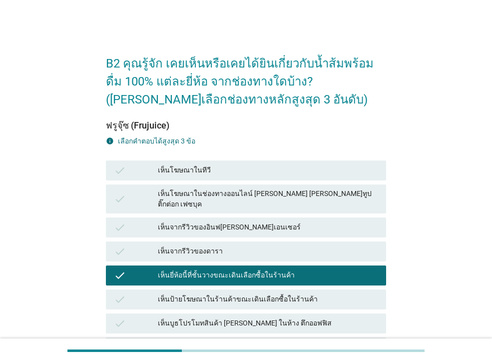
scroll to position [237, 0]
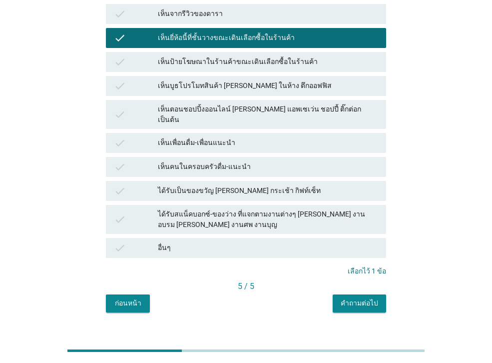
click at [371, 298] on div "คำถามต่อไป" at bounding box center [359, 303] width 37 height 10
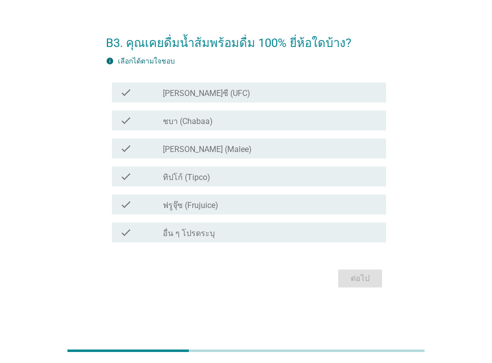
scroll to position [0, 0]
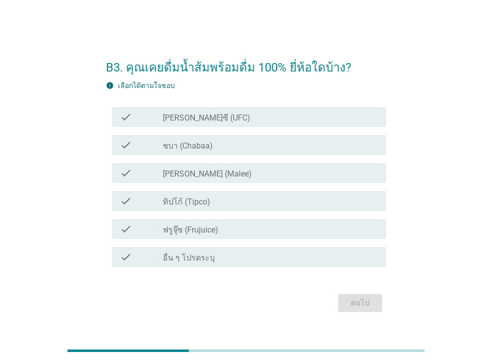
click at [233, 201] on div "check_box_outline_blank ทิปโก้ (Tipco)" at bounding box center [270, 201] width 215 height 12
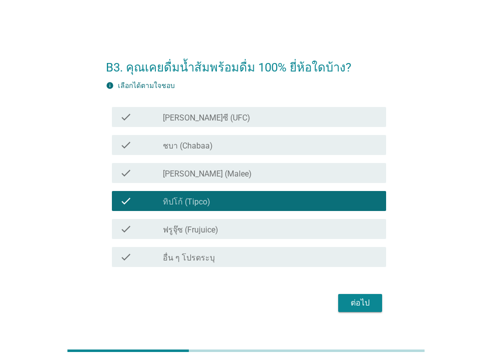
click at [226, 232] on div "check_box_outline_blank ฟรูจุ๊ซ (Frujuice)" at bounding box center [270, 229] width 215 height 12
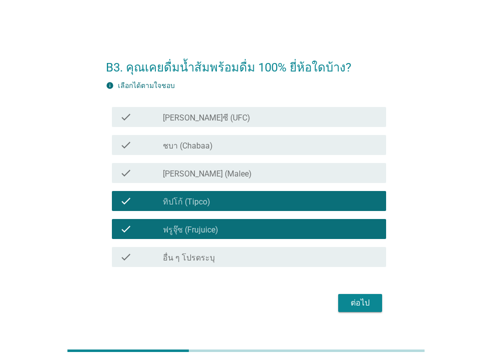
click at [361, 305] on div "ต่อไป" at bounding box center [360, 303] width 28 height 12
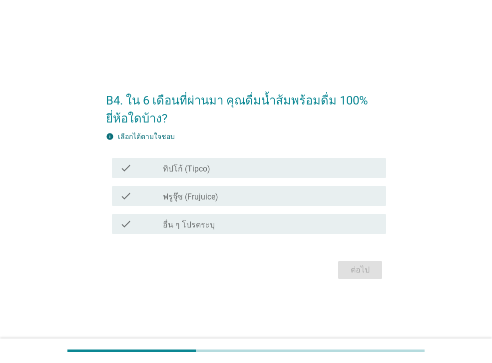
click at [244, 167] on div "check_box ทิปโก้ (Tipco)" at bounding box center [270, 168] width 215 height 12
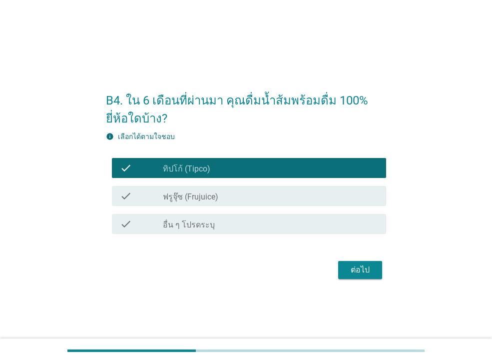
click at [249, 198] on div "check_box ฟรูจุ๊ซ (Frujuice)" at bounding box center [270, 196] width 215 height 12
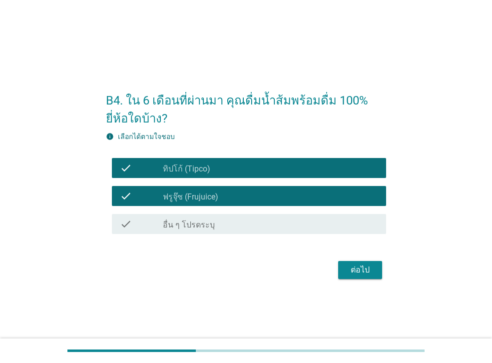
click at [363, 269] on div "ต่อไป" at bounding box center [360, 270] width 28 height 12
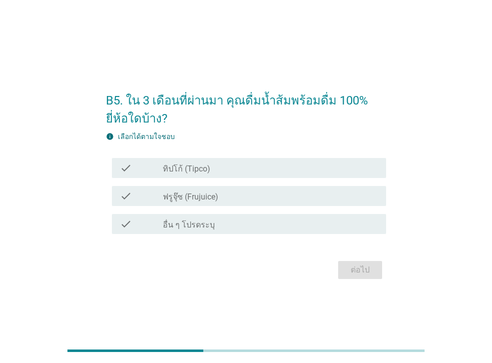
click at [260, 162] on div "check_box ทิปโก้ (Tipco)" at bounding box center [270, 168] width 215 height 12
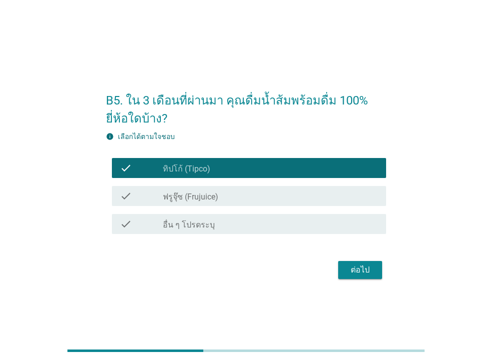
click at [288, 190] on div "check_box ฟรูจุ๊ซ (Frujuice)" at bounding box center [270, 196] width 215 height 12
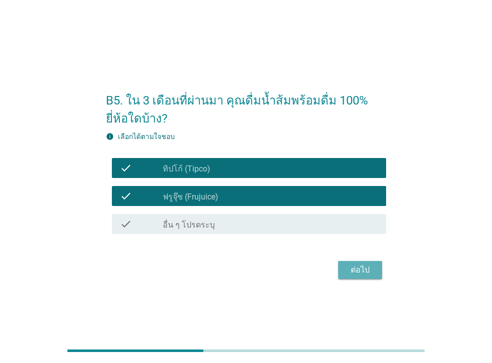
click at [360, 270] on div "ต่อไป" at bounding box center [360, 270] width 28 height 12
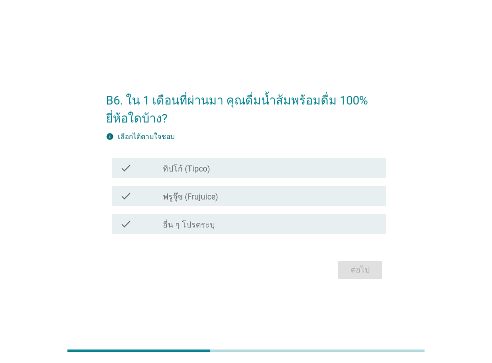
click at [273, 169] on div "check_box ทิปโก้ (Tipco)" at bounding box center [270, 168] width 215 height 12
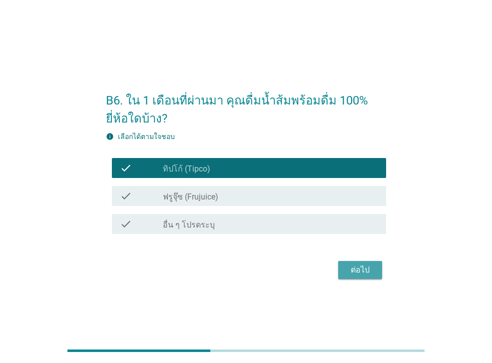
click at [360, 264] on div "ต่อไป" at bounding box center [360, 270] width 28 height 12
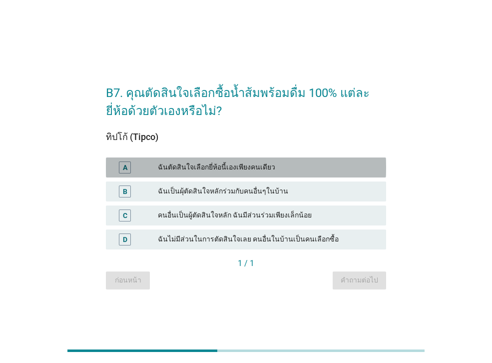
click at [332, 170] on div "ฉันตัดสินใจเลือกยี่ห้อนี้เองเพียงคนเดียว" at bounding box center [268, 167] width 220 height 12
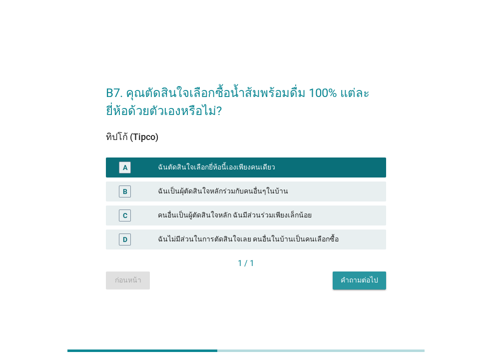
click at [357, 275] on div "คำถามต่อไป" at bounding box center [359, 280] width 37 height 10
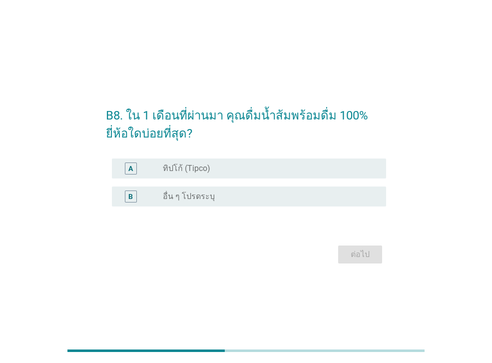
click at [242, 178] on div "A radio_button_unchecked ทิปโก้ (Tipco)" at bounding box center [246, 168] width 280 height 28
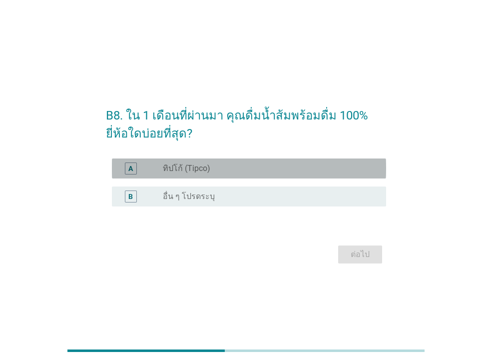
click at [245, 164] on div "radio_button_unchecked ทิปโก้ (Tipco)" at bounding box center [266, 168] width 207 height 10
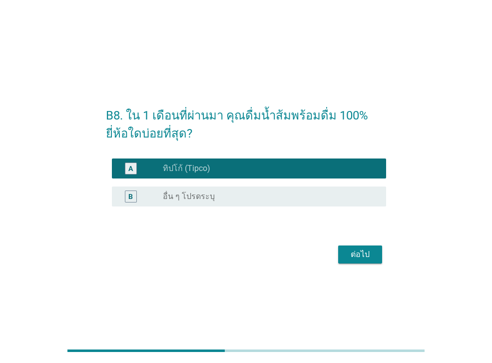
click at [363, 251] on div "ต่อไป" at bounding box center [360, 254] width 28 height 12
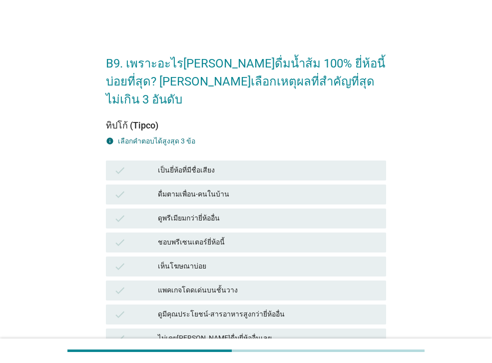
click at [233, 308] on div "ดูมีคุณประโยชน์-สารอาหารสูงกว่ายี่ห้ออื่น" at bounding box center [268, 314] width 220 height 12
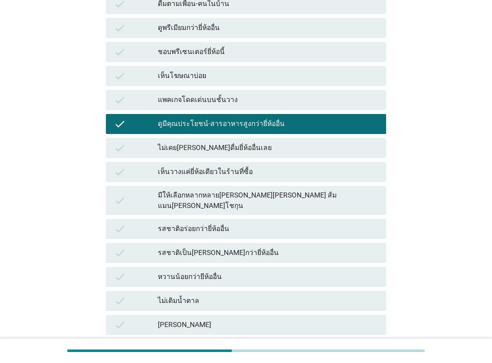
scroll to position [195, 0]
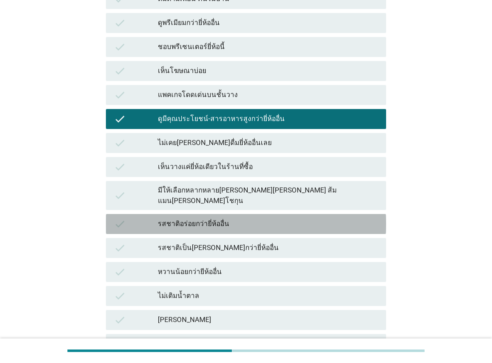
click at [215, 218] on div "รสชาติอร่อยกว่ายี่ห้ออื่น" at bounding box center [268, 224] width 220 height 12
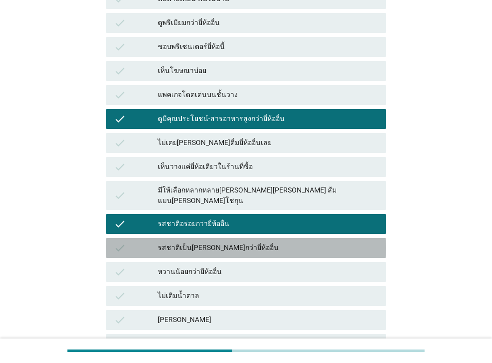
click at [224, 242] on div "รสชาติเป็น[PERSON_NAME]กว่ายี่ห้ออื่น" at bounding box center [268, 248] width 220 height 12
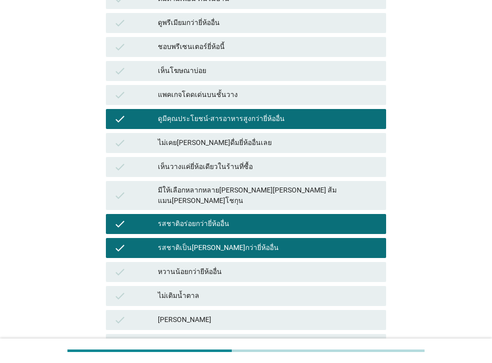
click at [200, 290] on div "ไม่เติมน้ำตาล" at bounding box center [268, 296] width 220 height 12
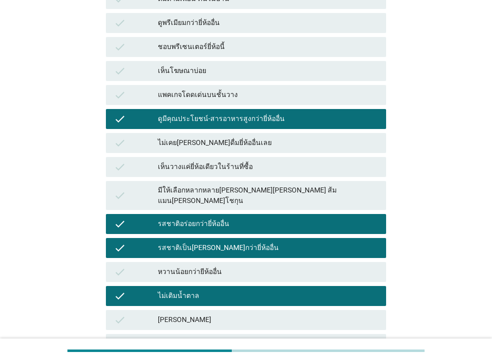
click at [302, 185] on div "มีให้เลือกหลากหลาย[PERSON_NAME][PERSON_NAME] ส้มแมน[PERSON_NAME]โชกุน" at bounding box center [268, 195] width 220 height 21
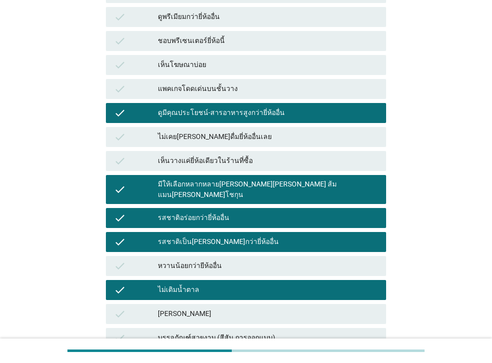
scroll to position [200, 0]
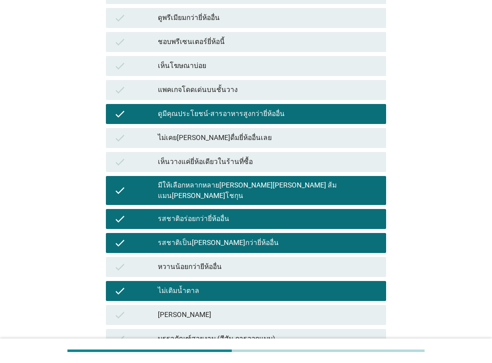
click at [346, 108] on div "ดูมีคุณประโยชน์-สารอาหารสูงกว่ายี่ห้ออื่น" at bounding box center [268, 114] width 220 height 12
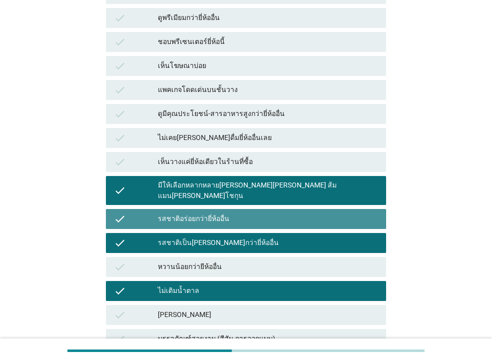
click at [317, 209] on div "check รสชาติอร่อยกว่ายี่ห้ออื่น" at bounding box center [246, 219] width 280 height 20
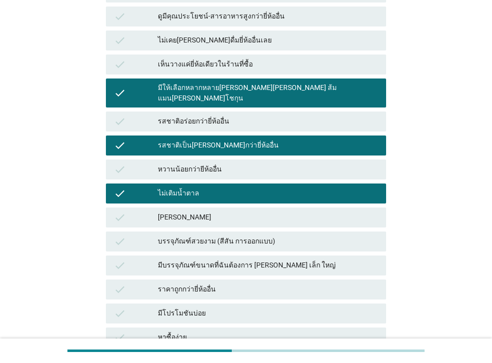
scroll to position [378, 0]
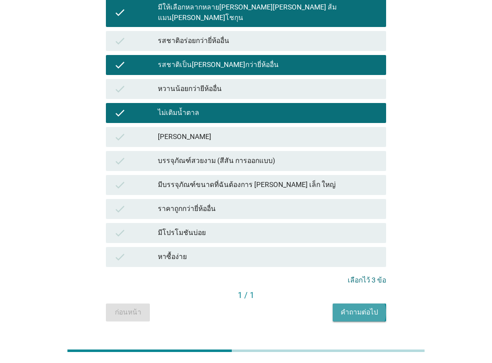
click at [366, 307] on div "คำถามต่อไป" at bounding box center [359, 312] width 37 height 10
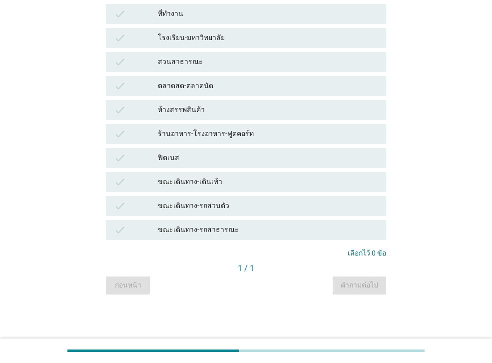
scroll to position [0, 0]
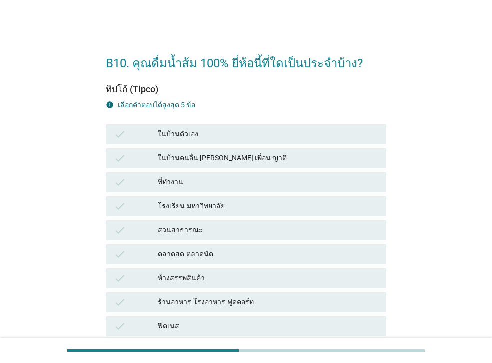
click at [215, 131] on div "ในบ้านตัวเอง" at bounding box center [268, 134] width 220 height 12
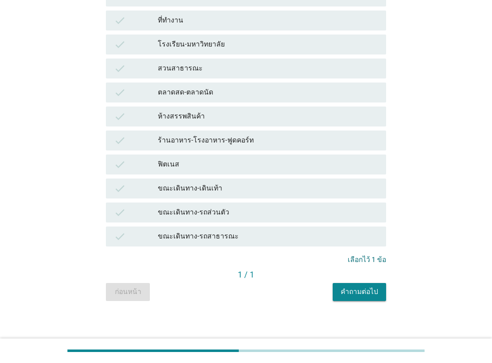
scroll to position [168, 0]
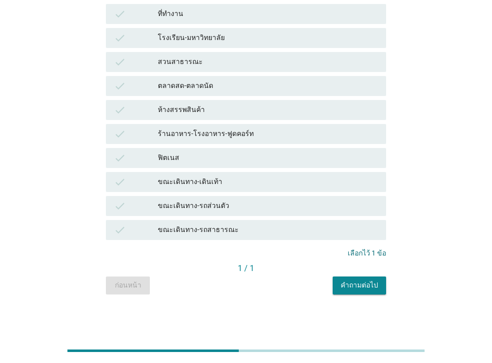
click at [353, 282] on div "คำถามต่อไป" at bounding box center [359, 285] width 37 height 10
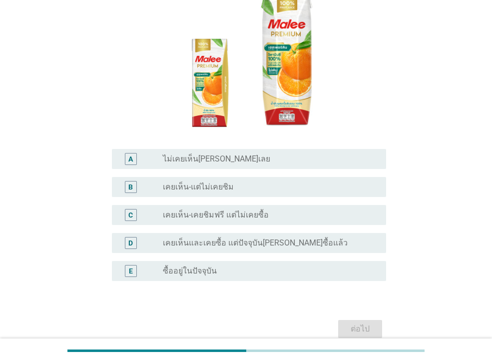
scroll to position [140, 0]
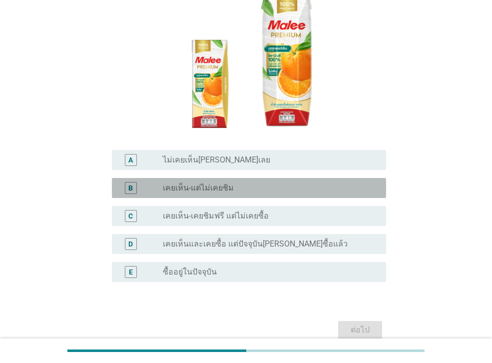
click at [212, 183] on label "เคยเห็น-แต่ไม่เคยชิม" at bounding box center [198, 188] width 71 height 10
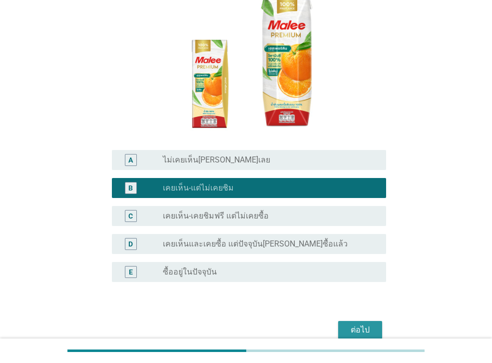
click at [362, 324] on div "ต่อไป" at bounding box center [360, 330] width 28 height 12
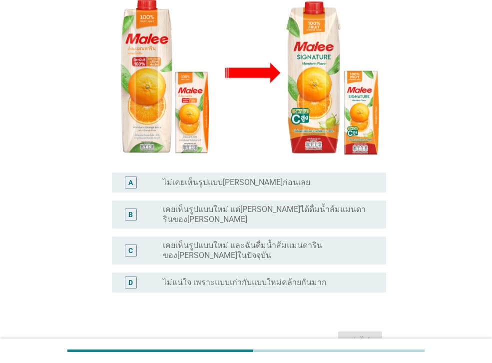
scroll to position [188, 0]
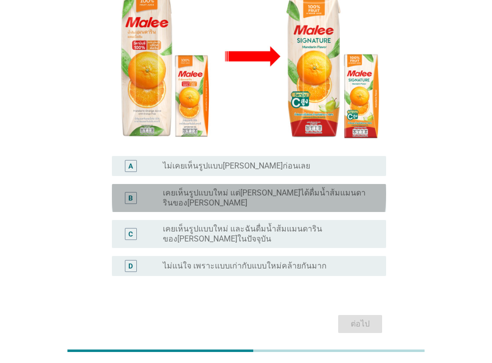
click at [196, 188] on label "เคยเห็นรูปแบบใหม่ แต่[PERSON_NAME]ได้ดื่มน้ำส้มแมนดารินของ[PERSON_NAME]" at bounding box center [266, 198] width 207 height 20
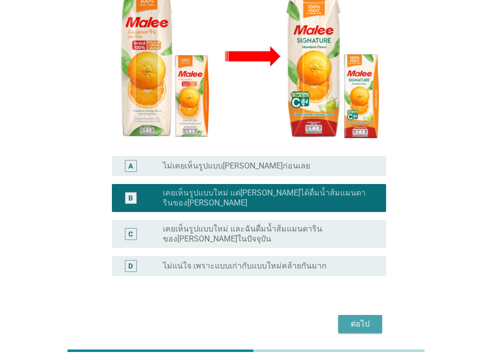
click at [356, 318] on div "ต่อไป" at bounding box center [360, 324] width 28 height 12
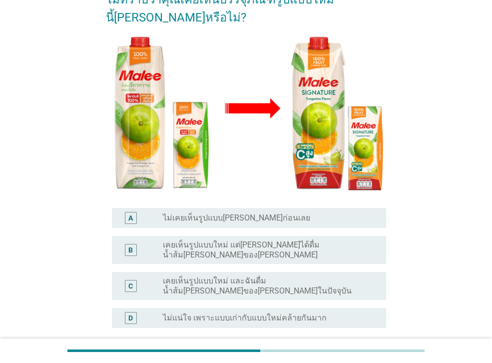
scroll to position [141, 0]
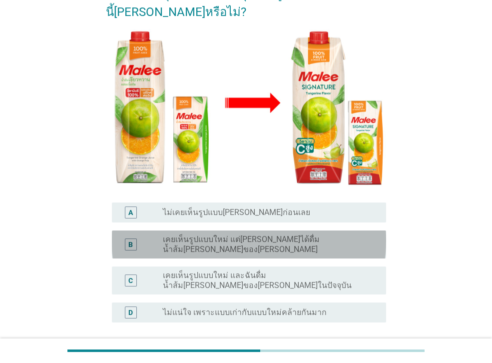
click at [294, 234] on label "เคยเห็นรูปแบบใหม่ แต่[PERSON_NAME]ได้ดื่มน้ำส้ม[PERSON_NAME]ของ[PERSON_NAME]" at bounding box center [266, 244] width 207 height 20
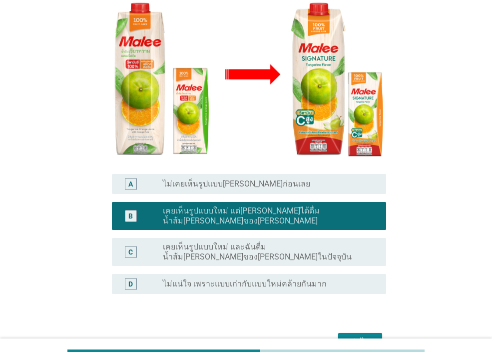
scroll to position [202, 0]
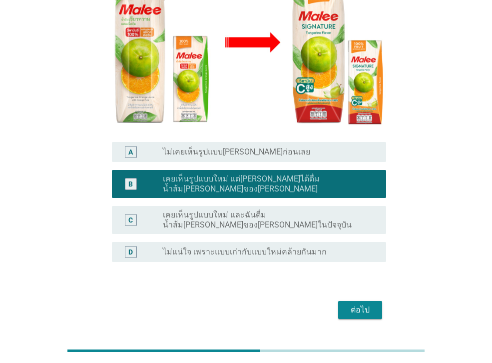
click at [360, 304] on div "ต่อไป" at bounding box center [360, 310] width 28 height 12
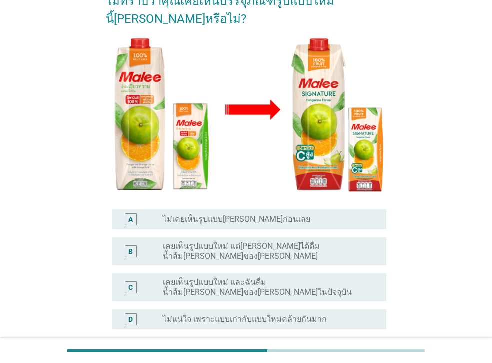
scroll to position [142, 0]
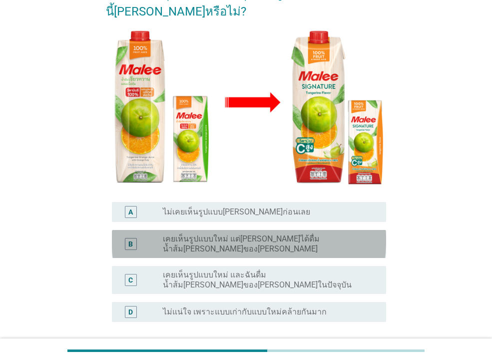
click at [303, 234] on label "เคยเห็นรูปแบบใหม่ แต่[PERSON_NAME]ได้ดื่มน้ำส้ม[PERSON_NAME]ของ[PERSON_NAME]" at bounding box center [266, 244] width 207 height 20
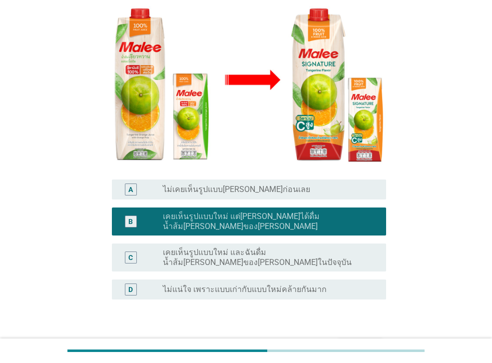
scroll to position [203, 0]
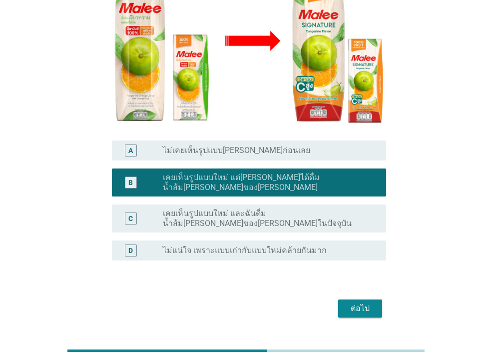
click at [363, 302] on div "ต่อไป" at bounding box center [360, 308] width 28 height 12
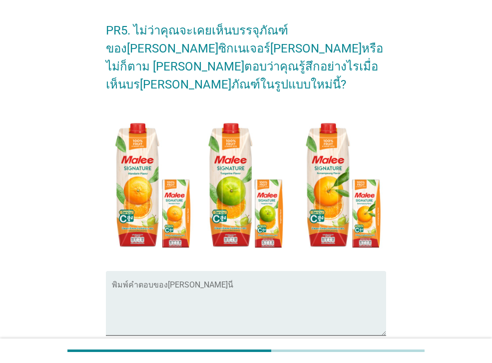
scroll to position [26, 0]
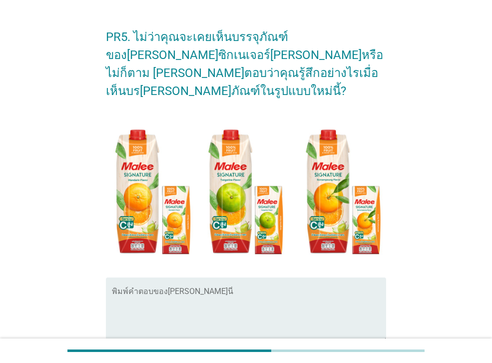
click at [179, 311] on textarea "พิมพ์คำตอบของคุณ ที่นี่" at bounding box center [249, 315] width 274 height 52
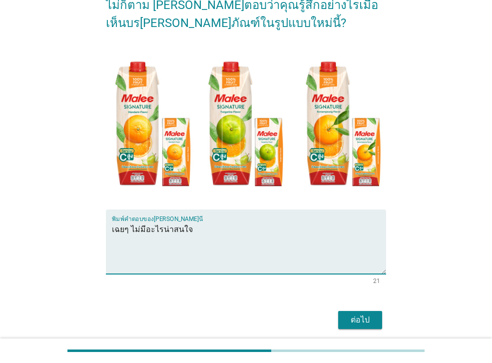
scroll to position [114, 0]
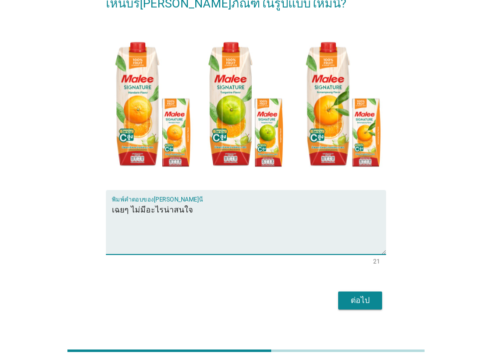
type textarea "เฉยๆ ไม่มีอะไรน่าสนใจ"
drag, startPoint x: 368, startPoint y: 286, endPoint x: 417, endPoint y: 281, distance: 49.2
click at [369, 294] on div "ต่อไป" at bounding box center [360, 300] width 28 height 12
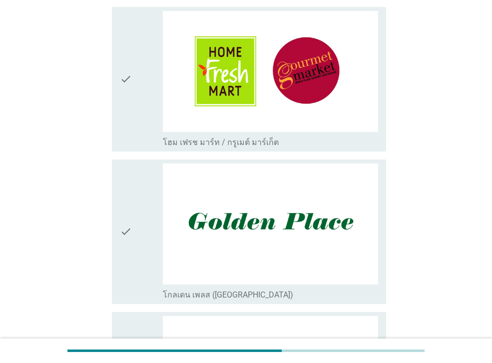
scroll to position [0, 0]
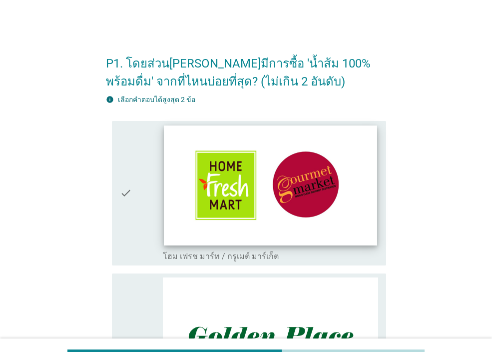
click at [320, 175] on img at bounding box center [270, 185] width 213 height 120
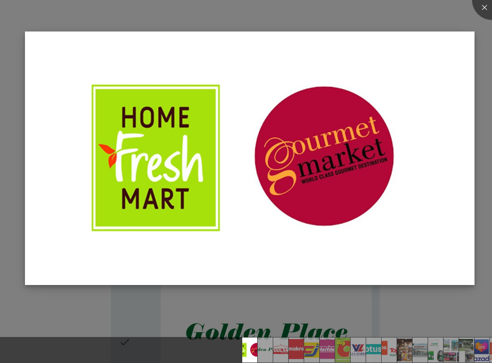
click at [415, 120] on img at bounding box center [250, 157] width 450 height 253
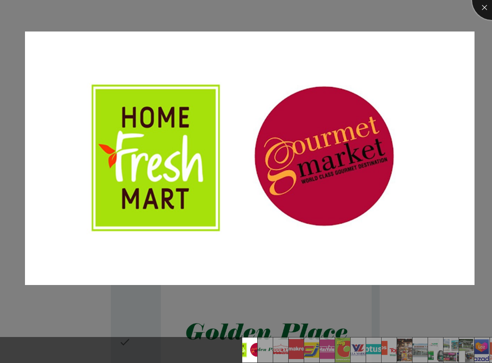
click at [483, 5] on div at bounding box center [492, 0] width 40 height 40
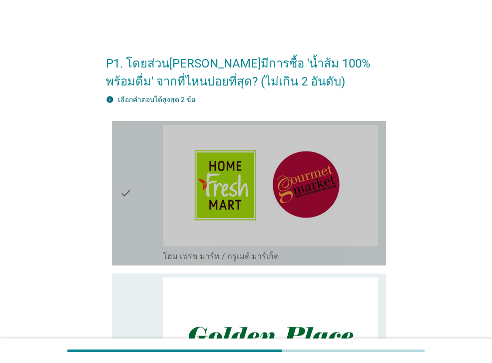
click at [138, 166] on div "check" at bounding box center [141, 193] width 43 height 136
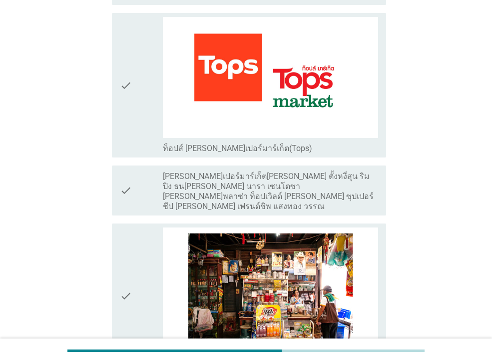
scroll to position [1485, 0]
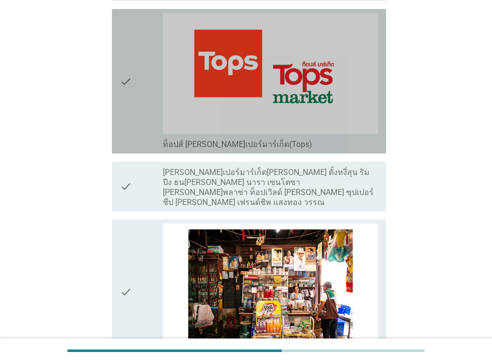
click at [121, 94] on icon "check" at bounding box center [126, 81] width 12 height 136
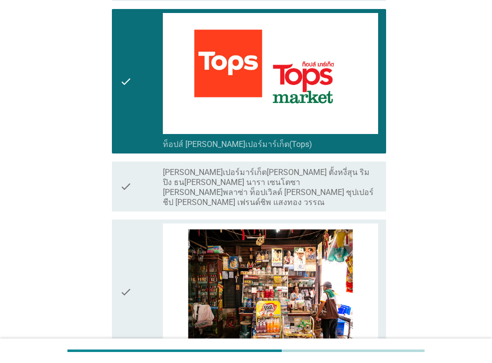
scroll to position [1802, 0]
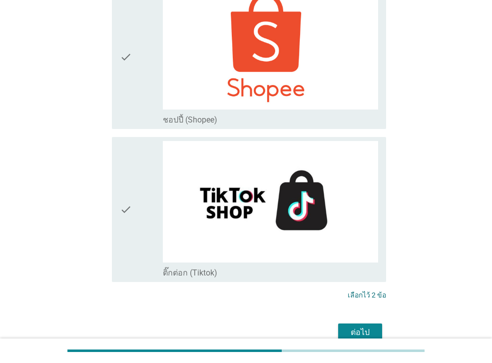
scroll to position [2683, 0]
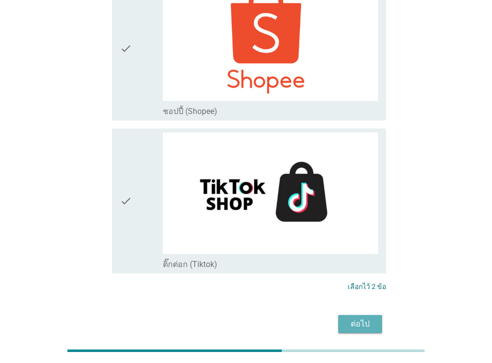
click at [364, 318] on div "ต่อไป" at bounding box center [360, 324] width 28 height 12
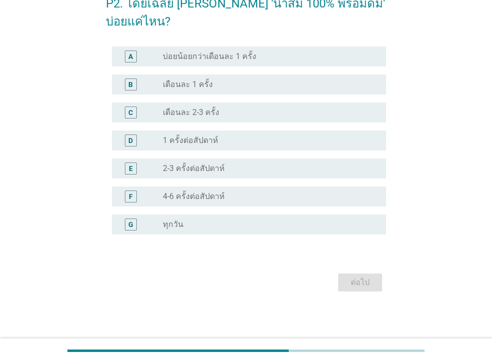
scroll to position [0, 0]
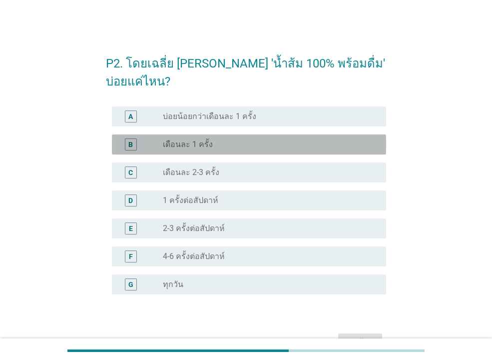
click at [131, 146] on div "B" at bounding box center [130, 144] width 4 height 10
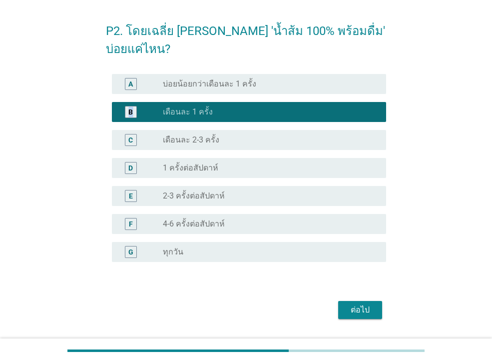
scroll to position [33, 0]
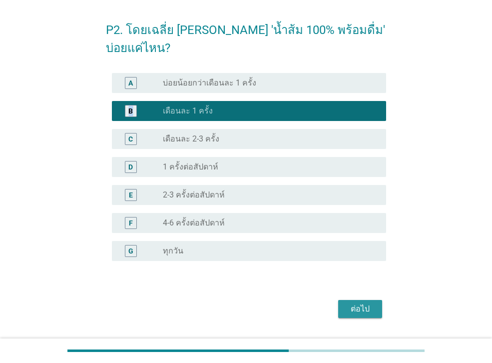
click at [357, 309] on div "ต่อไป" at bounding box center [360, 309] width 28 height 12
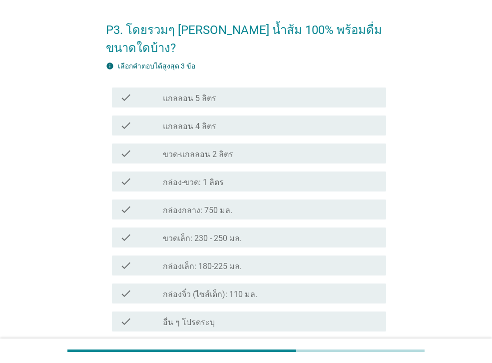
scroll to position [0, 0]
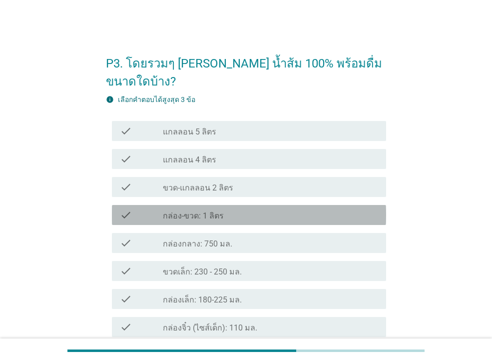
click at [192, 215] on label "กล่อง-ขวด: 1 ลิตร" at bounding box center [193, 216] width 61 height 10
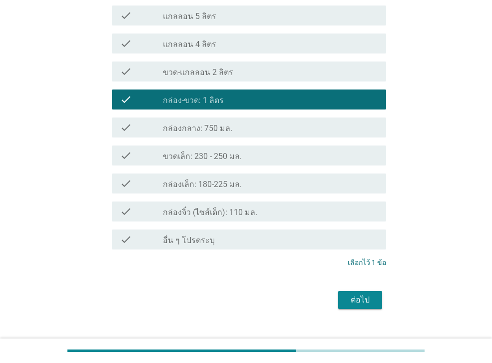
scroll to position [133, 0]
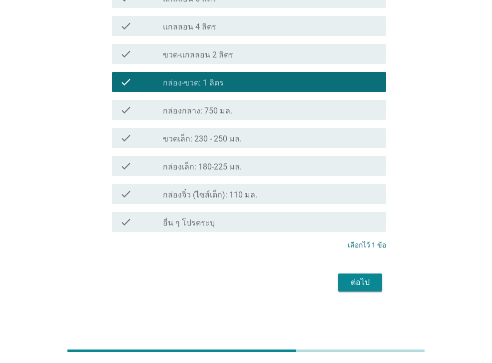
click at [359, 279] on div "ต่อไป" at bounding box center [360, 282] width 28 height 12
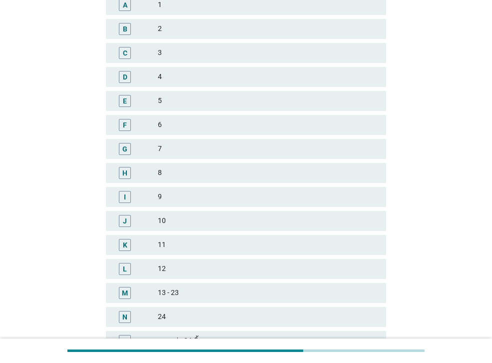
scroll to position [0, 0]
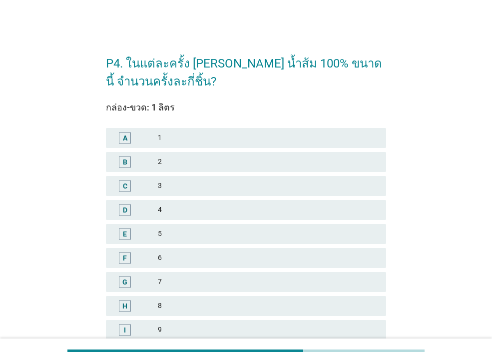
click at [168, 182] on div "3" at bounding box center [268, 186] width 220 height 12
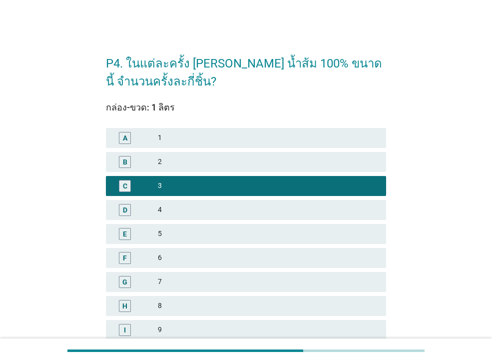
scroll to position [229, 0]
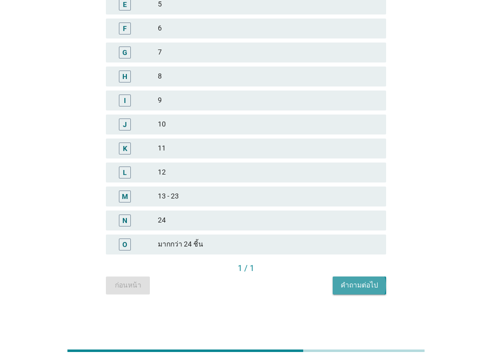
click at [359, 285] on div "คำถามต่อไป" at bounding box center [359, 285] width 37 height 10
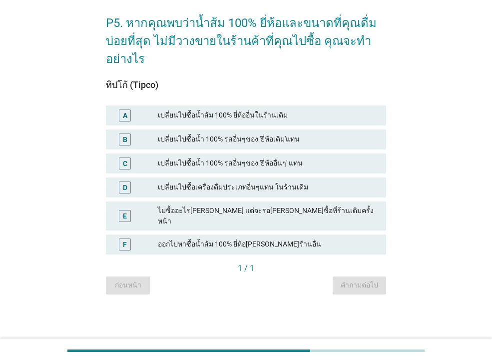
scroll to position [0, 0]
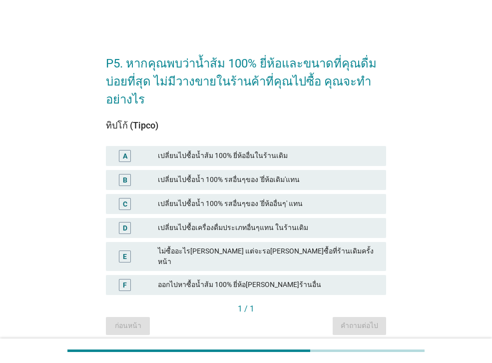
click at [234, 178] on div "เปลี่ยนไปซื้อน้ำ 100% รสอื่นๆของ 'ยี่ห้อเดิม'แทน" at bounding box center [268, 180] width 220 height 12
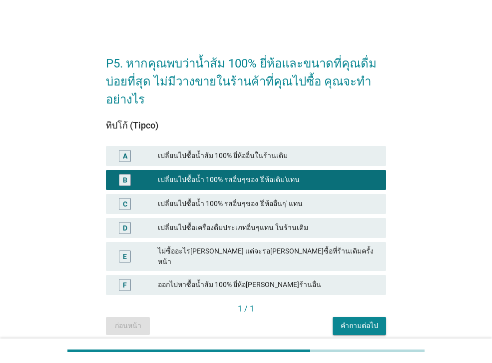
click at [352, 320] on div "คำถามต่อไป" at bounding box center [359, 325] width 37 height 10
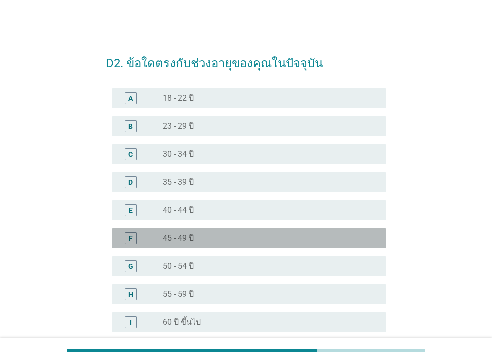
click at [235, 237] on div "radio_button_unchecked 45 - 49 ปี" at bounding box center [266, 238] width 207 height 10
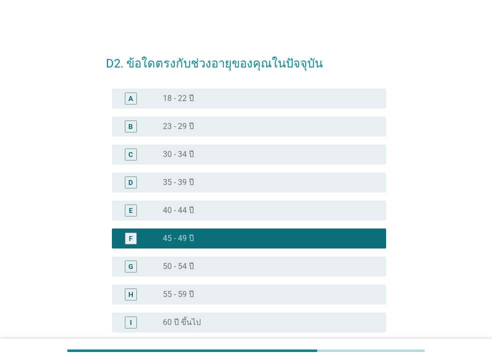
scroll to position [98, 0]
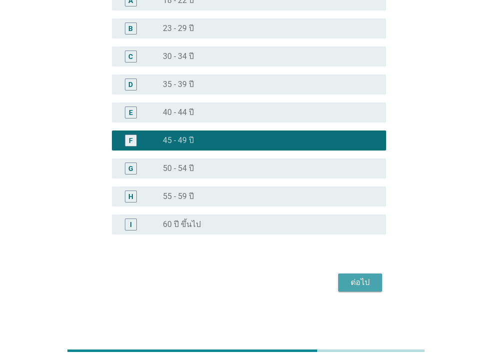
click at [363, 288] on button "ต่อไป" at bounding box center [360, 282] width 44 height 18
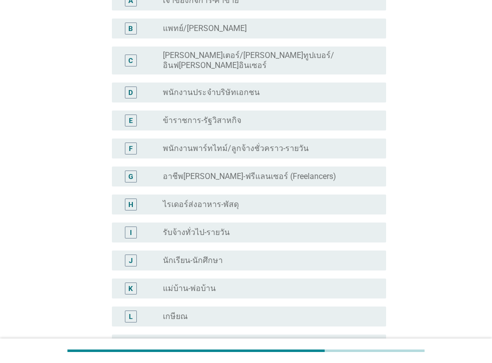
scroll to position [0, 0]
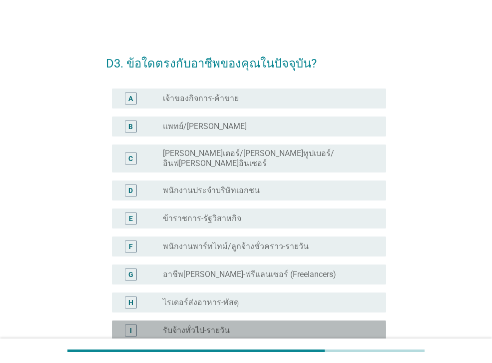
click at [233, 325] on div "radio_button_unchecked รับจ้างทั่วไป-รายวัน" at bounding box center [266, 330] width 207 height 10
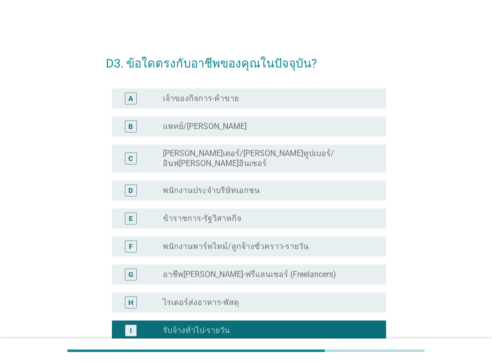
scroll to position [238, 0]
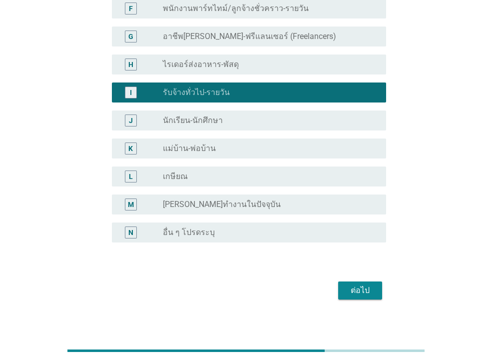
click at [315, 143] on div "radio_button_unchecked แม่บ้าน-พ่อบ้าน" at bounding box center [266, 148] width 207 height 10
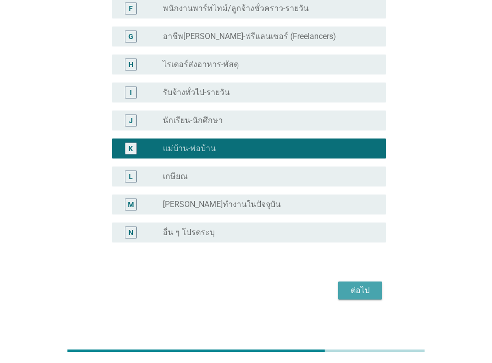
click at [364, 284] on div "ต่อไป" at bounding box center [360, 290] width 28 height 12
